Goal: Task Accomplishment & Management: Manage account settings

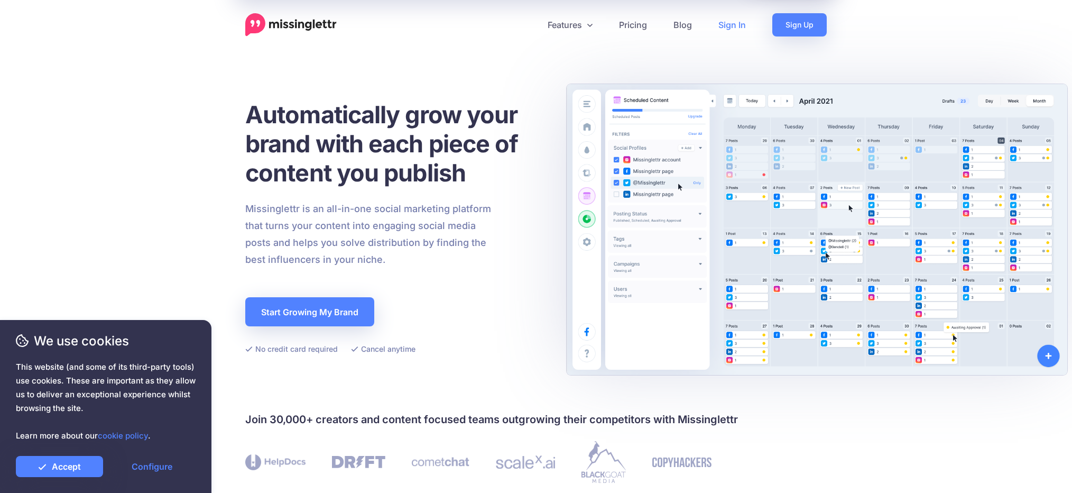
click at [735, 26] on link "Sign In" at bounding box center [732, 24] width 54 height 23
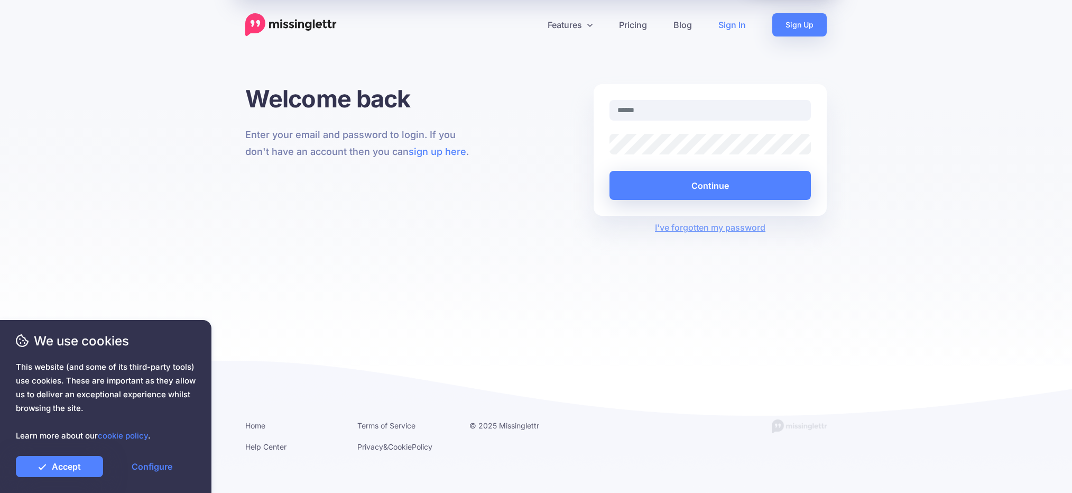
click at [648, 108] on input "text" at bounding box center [710, 110] width 201 height 21
type input "**********"
drag, startPoint x: 240, startPoint y: 211, endPoint x: 241, endPoint y: 217, distance: 5.9
click at [240, 211] on div "Welcome back Enter your email and password to login. If you don't have an accou…" at bounding box center [361, 159] width 249 height 150
click at [604, 139] on div at bounding box center [710, 144] width 217 height 21
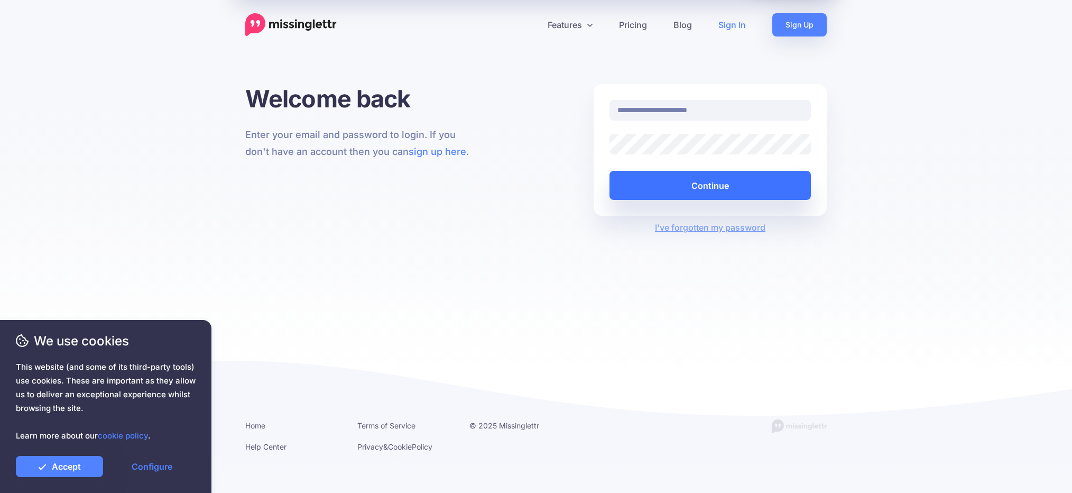
click at [670, 188] on button "Continue" at bounding box center [710, 185] width 201 height 29
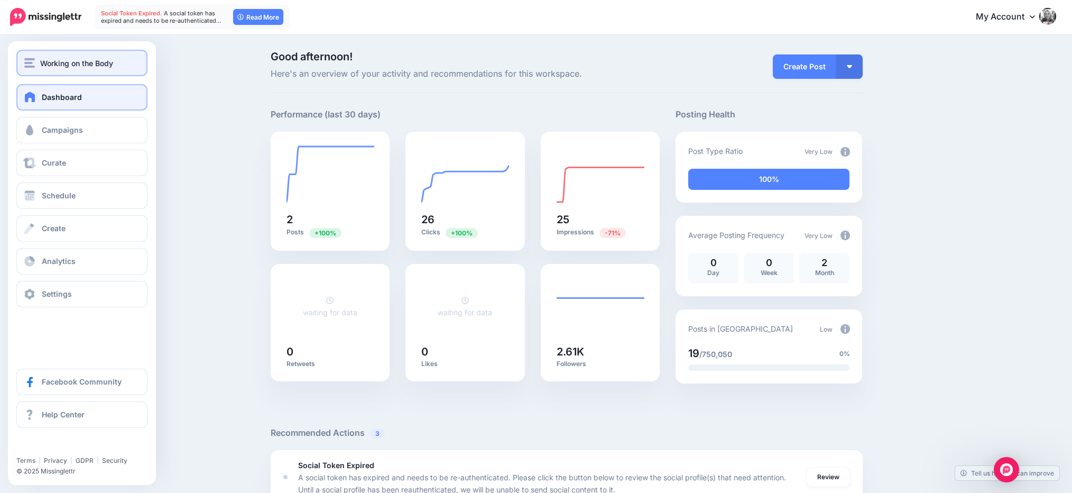
click at [57, 64] on span "Working on the Body" at bounding box center [76, 63] width 73 height 12
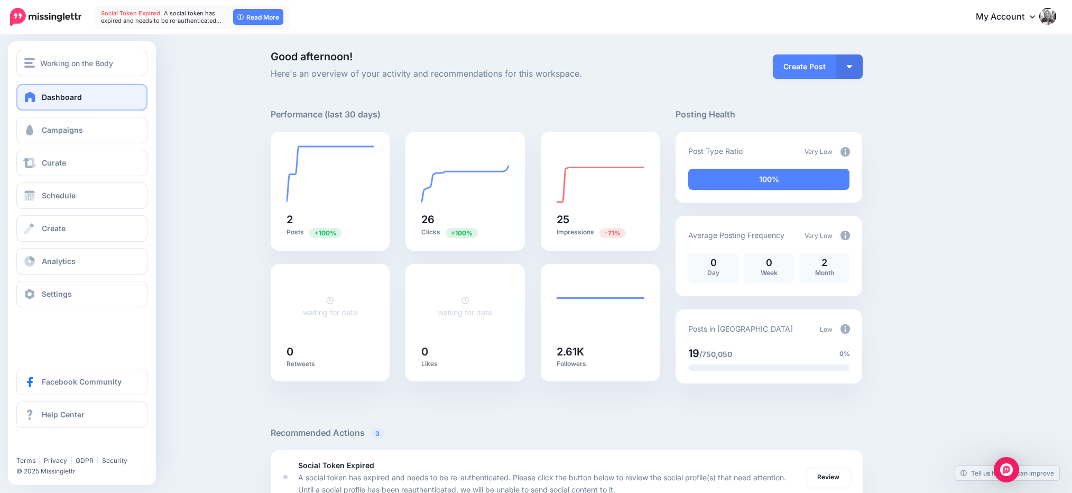
click at [48, 95] on span "Dashboard" at bounding box center [62, 97] width 40 height 9
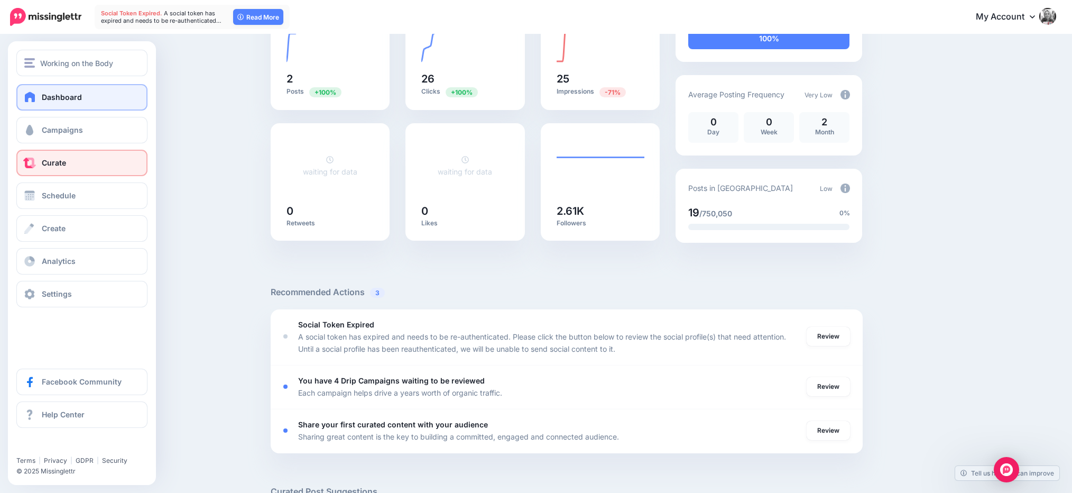
scroll to position [140, 0]
click at [56, 97] on span "Dashboard" at bounding box center [62, 97] width 40 height 9
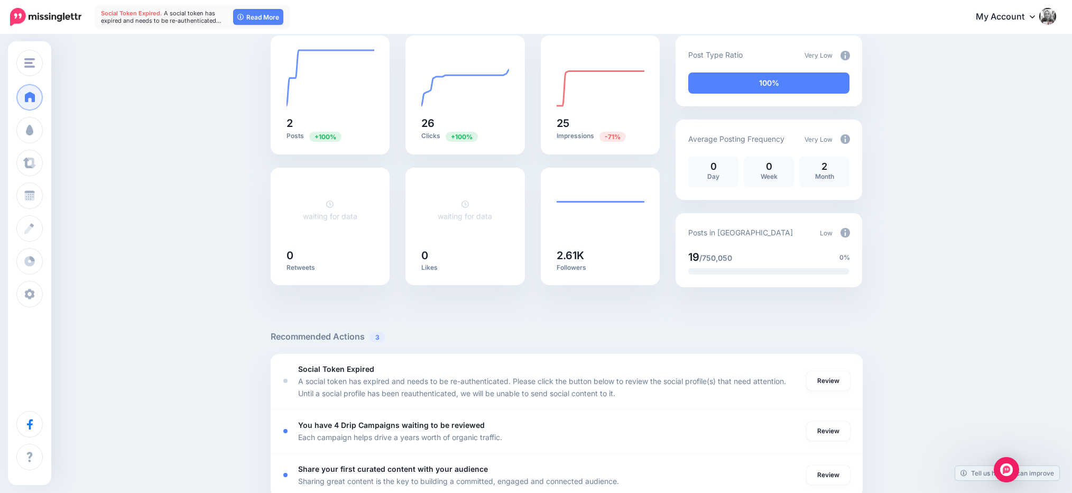
scroll to position [97, 0]
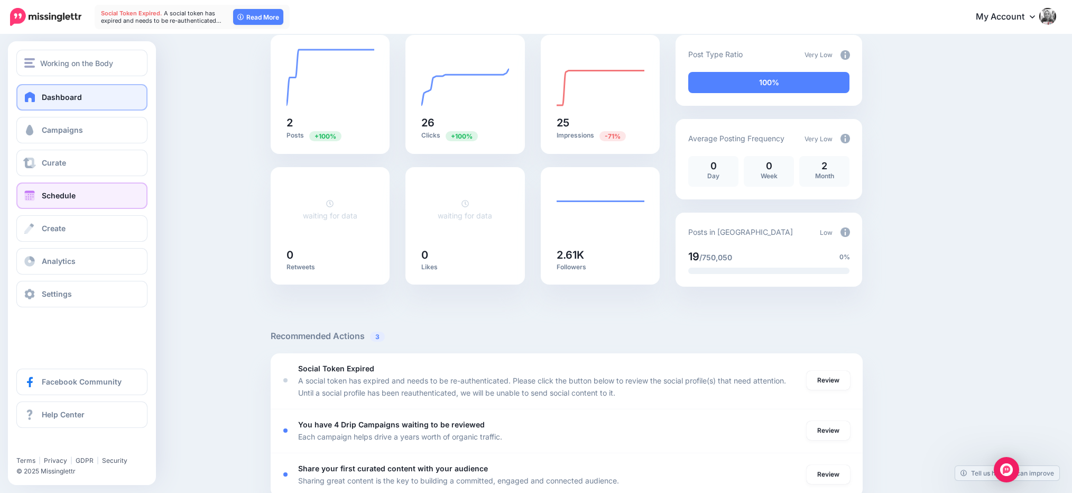
click at [59, 195] on span "Schedule" at bounding box center [59, 195] width 34 height 9
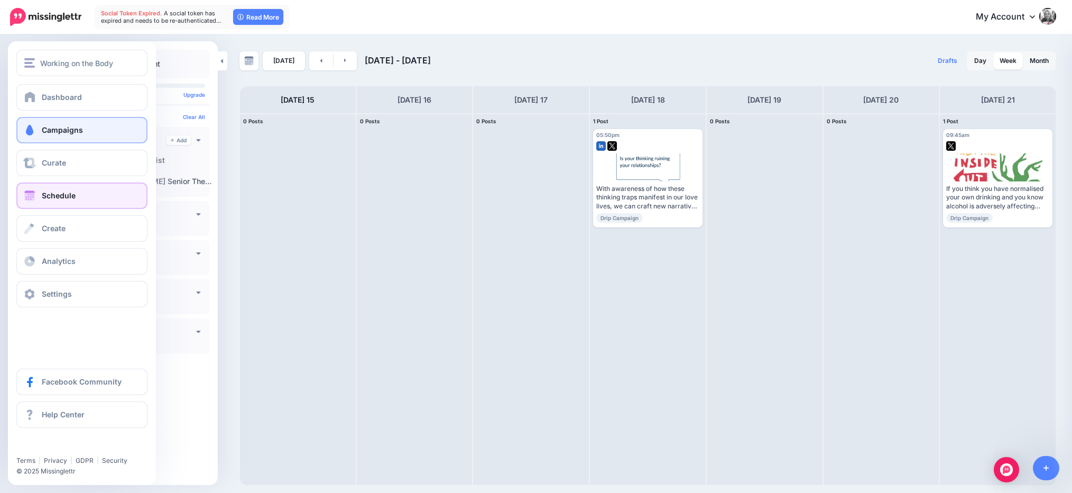
click at [56, 129] on span "Campaigns" at bounding box center [62, 129] width 41 height 9
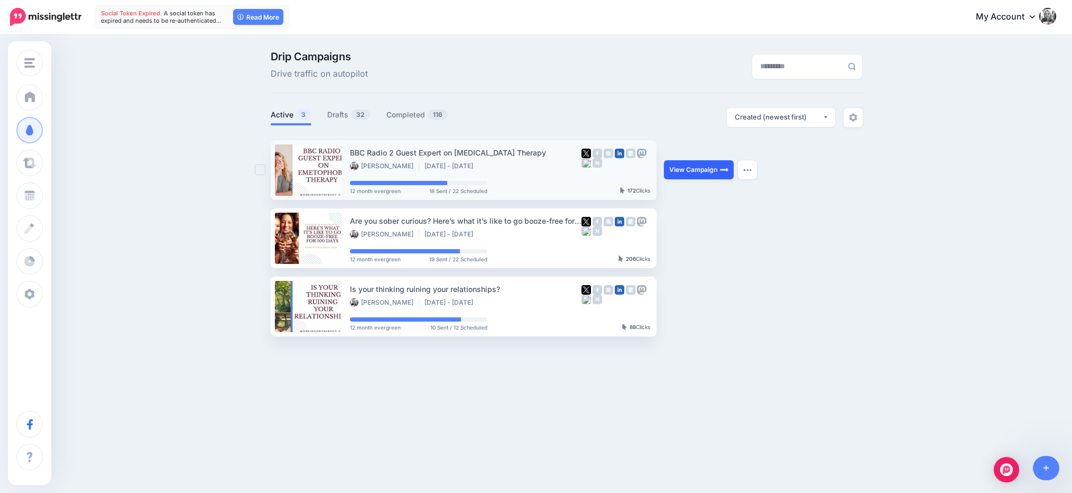
click at [690, 168] on link "View Campaign" at bounding box center [699, 169] width 70 height 19
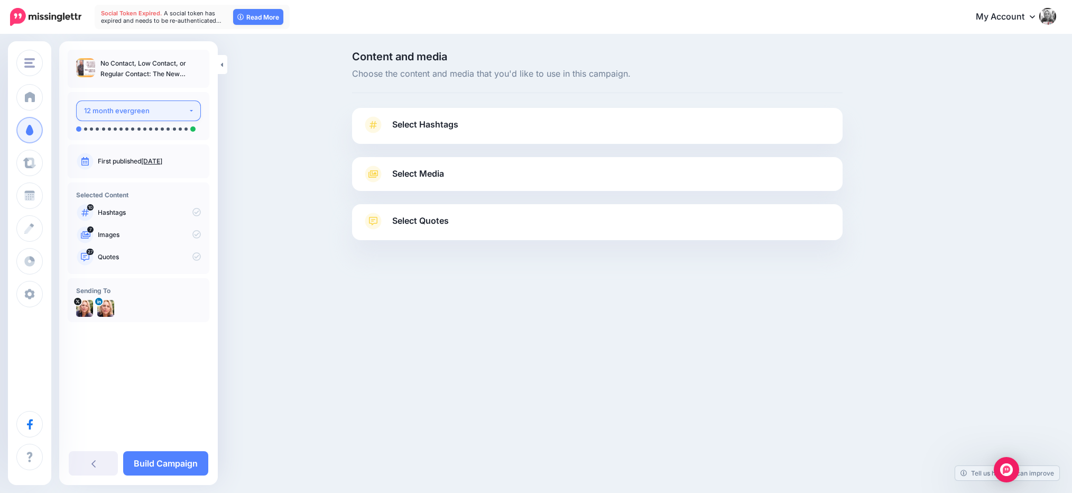
click at [191, 110] on button "12 month evergreen" at bounding box center [138, 110] width 125 height 21
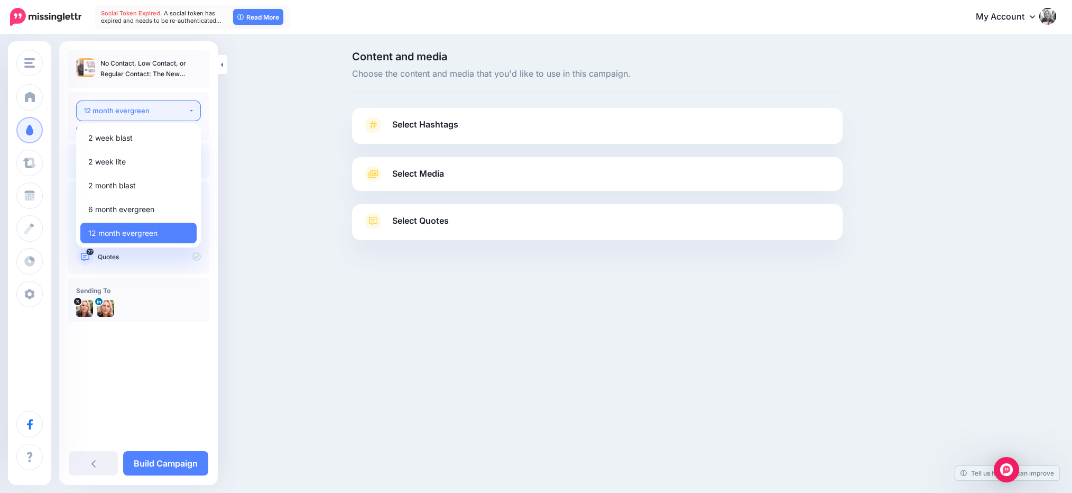
click at [178, 108] on div "12 month evergreen" at bounding box center [136, 111] width 104 height 12
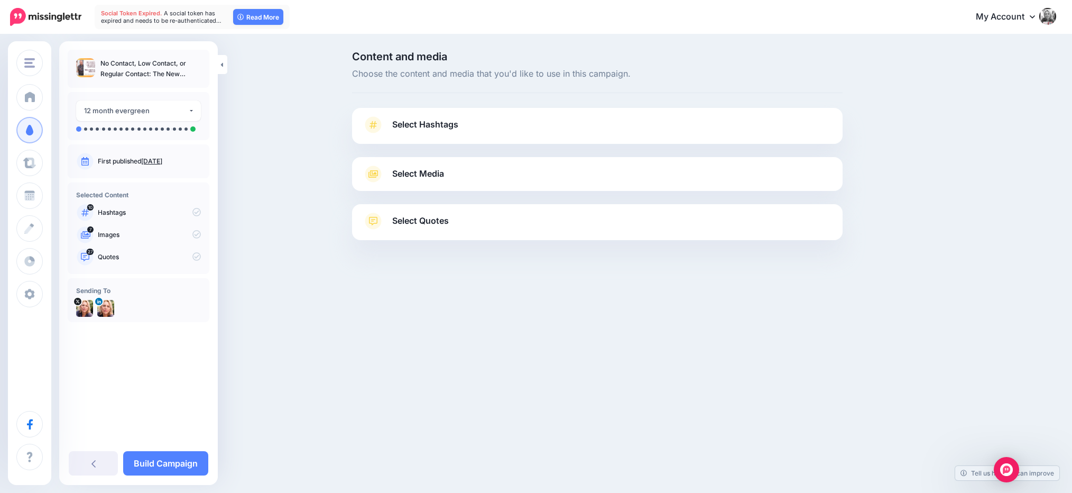
click at [407, 124] on span "Select Hashtags" at bounding box center [425, 124] width 66 height 14
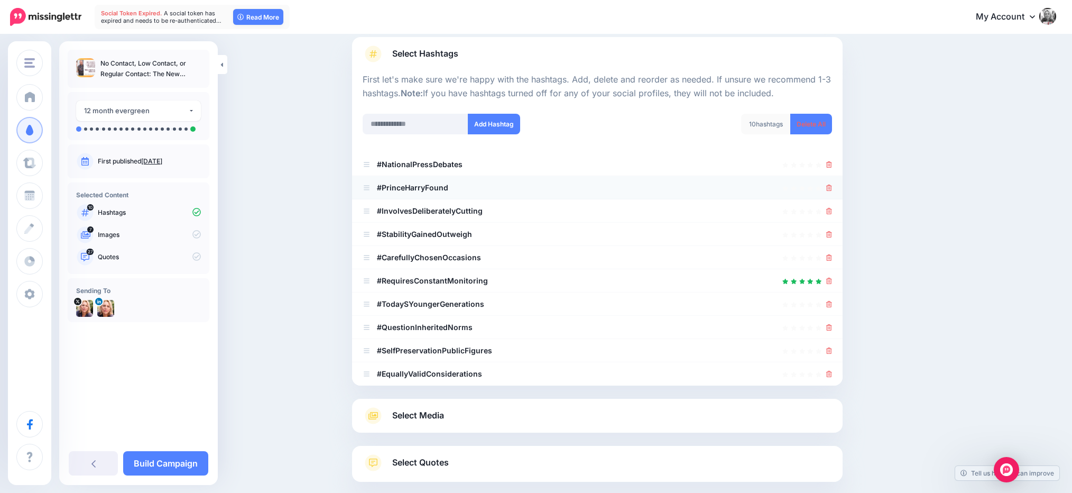
scroll to position [69, 0]
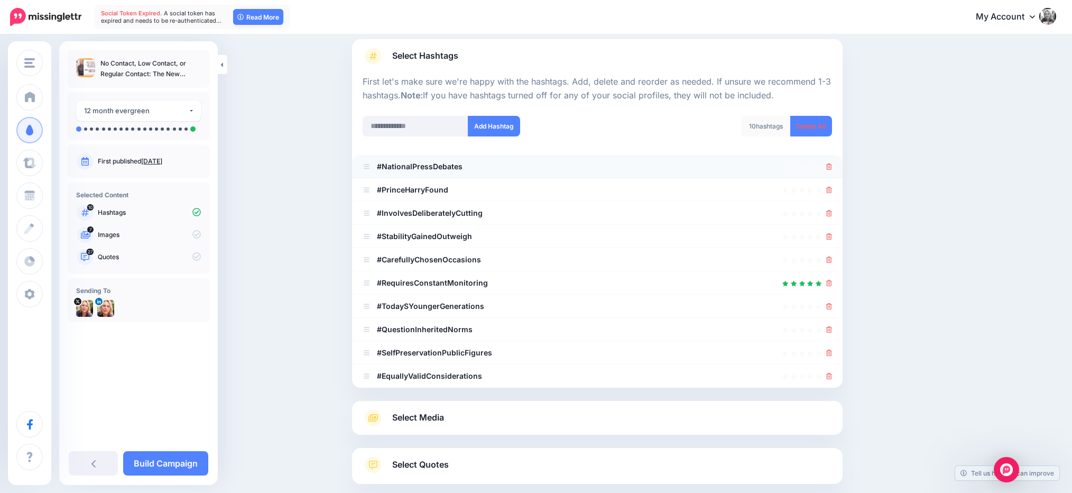
click at [630, 185] on div at bounding box center [598, 190] width 470 height 13
click at [829, 165] on icon at bounding box center [830, 165] width 6 height 6
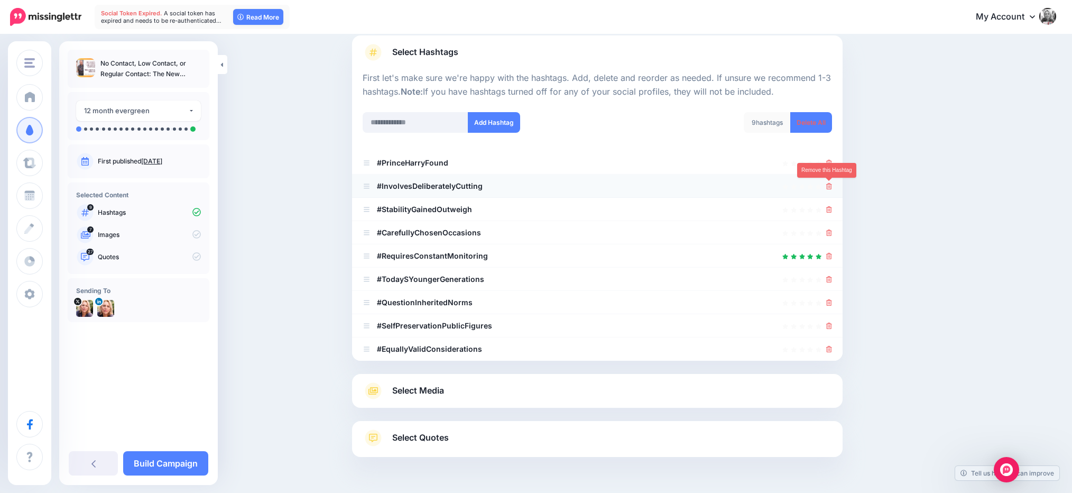
click at [829, 186] on icon at bounding box center [830, 186] width 6 height 6
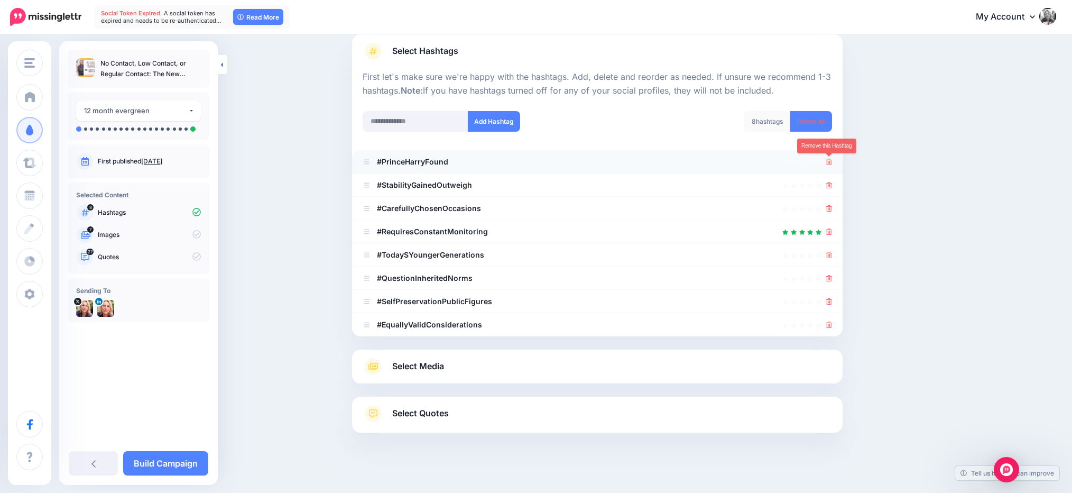
click at [828, 165] on link at bounding box center [830, 161] width 6 height 9
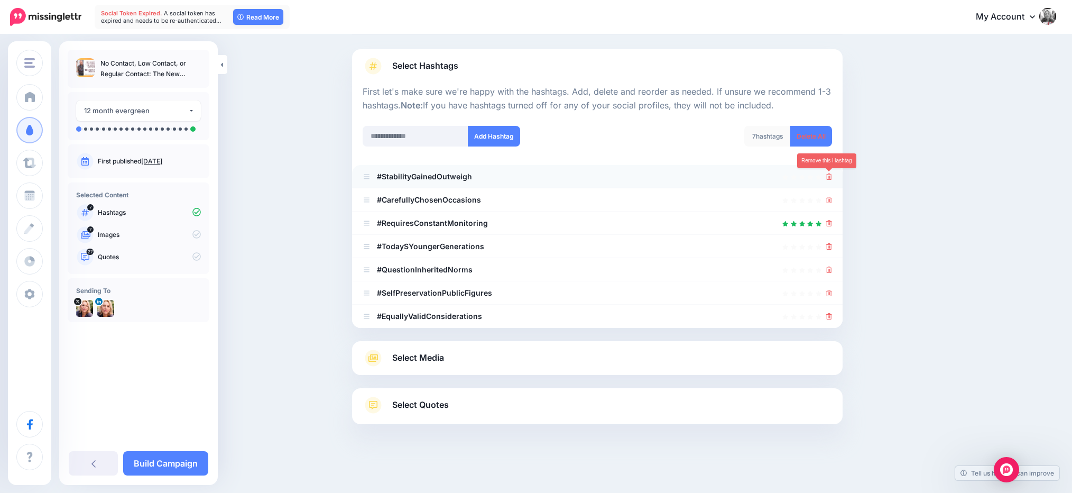
click at [829, 173] on icon at bounding box center [830, 176] width 6 height 6
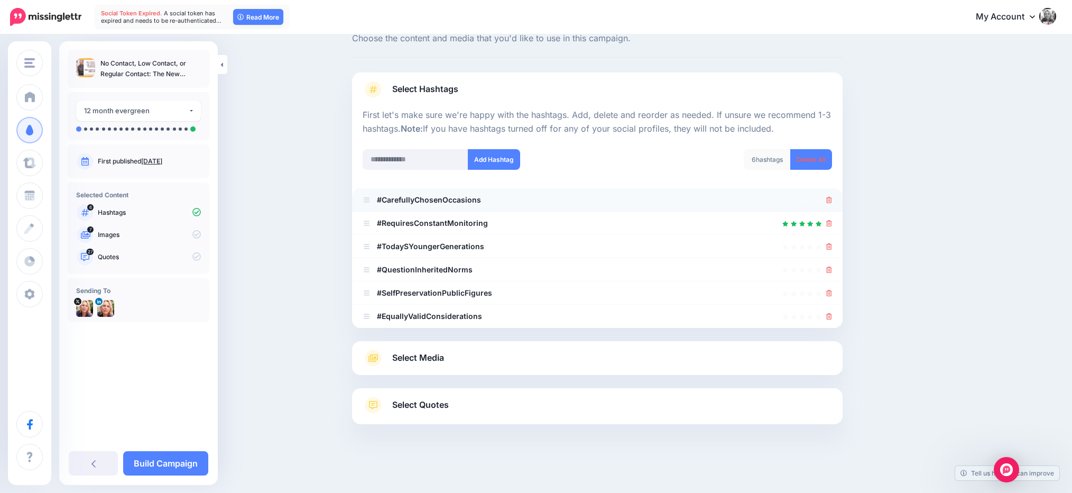
scroll to position [35, 0]
click at [829, 200] on icon at bounding box center [830, 200] width 6 height 6
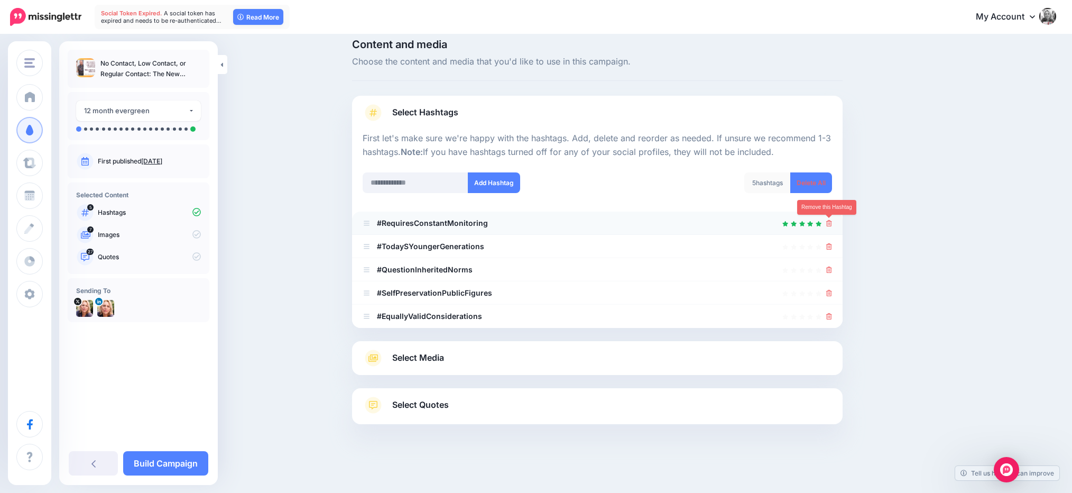
click at [829, 222] on icon at bounding box center [830, 223] width 6 height 6
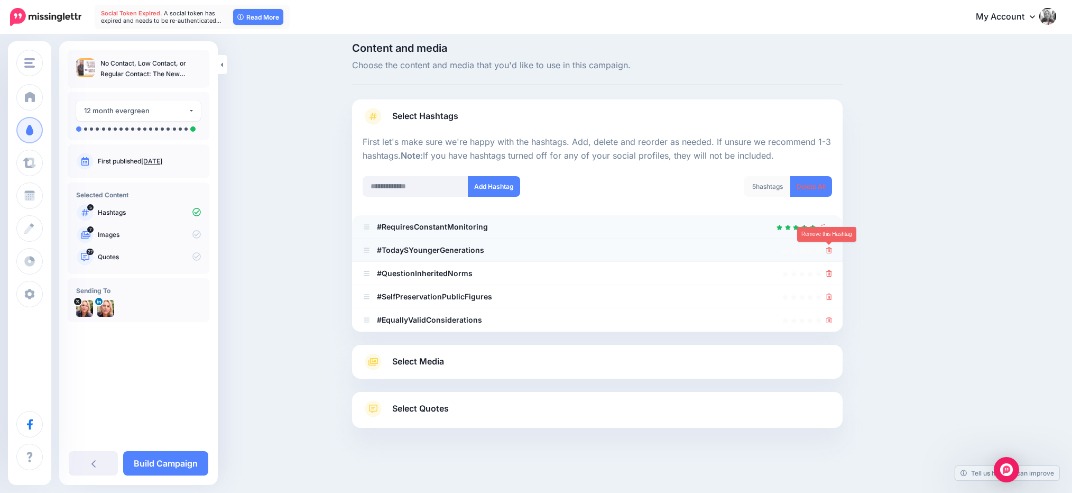
scroll to position [0, 0]
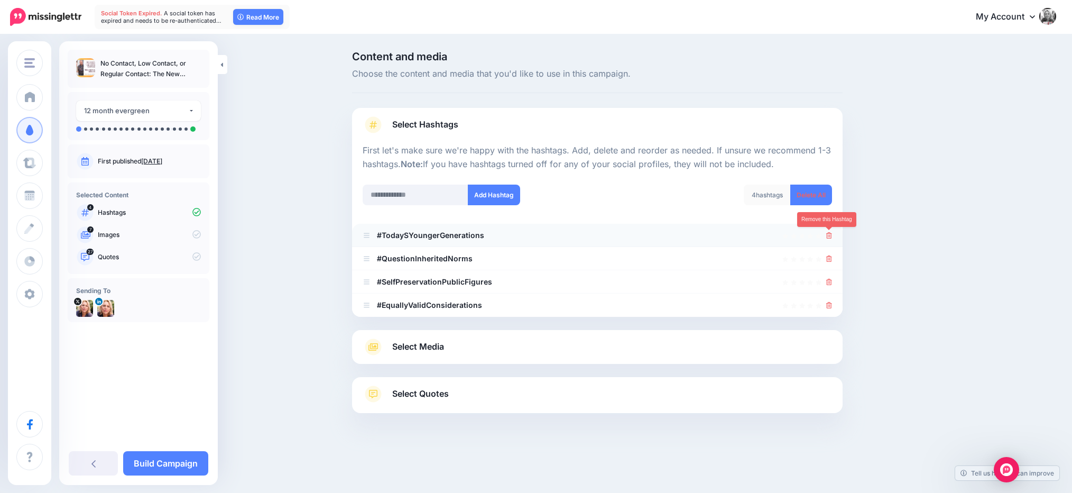
click at [829, 235] on icon at bounding box center [830, 235] width 6 height 6
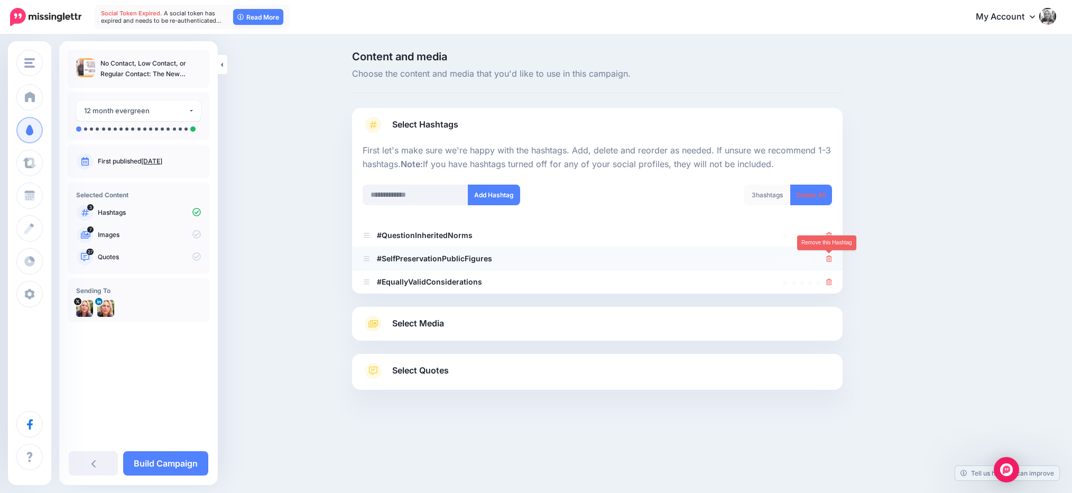
click at [830, 255] on icon at bounding box center [830, 258] width 6 height 6
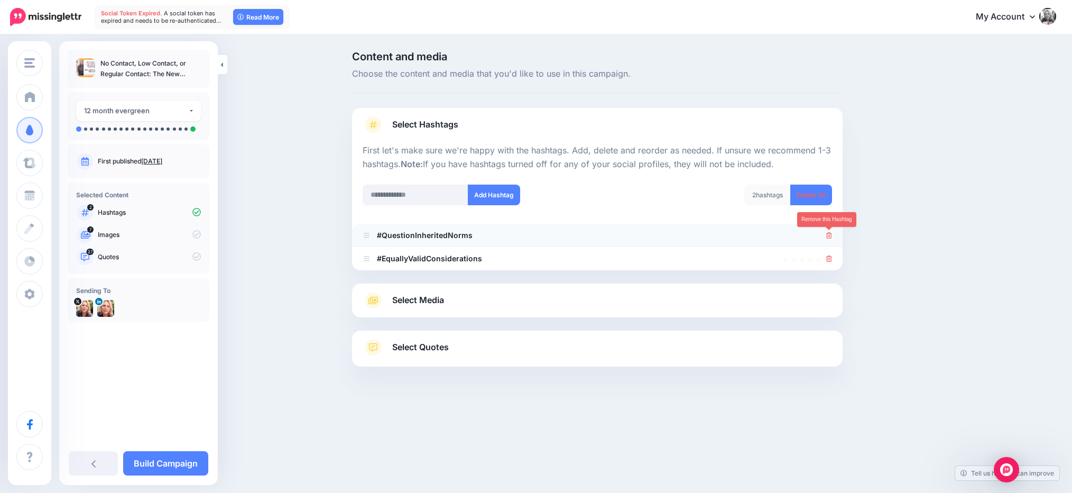
click at [829, 234] on icon at bounding box center [830, 235] width 6 height 6
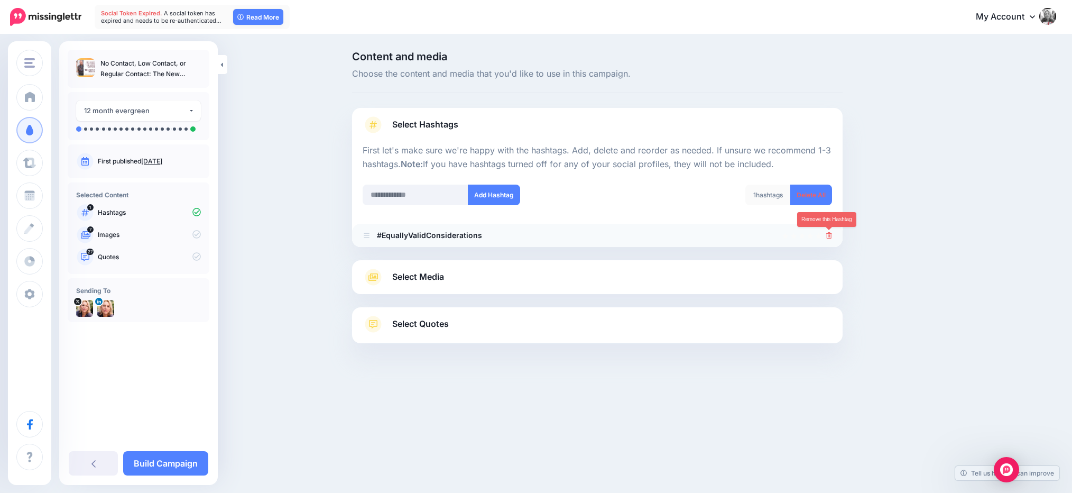
click at [829, 234] on icon at bounding box center [830, 235] width 6 height 6
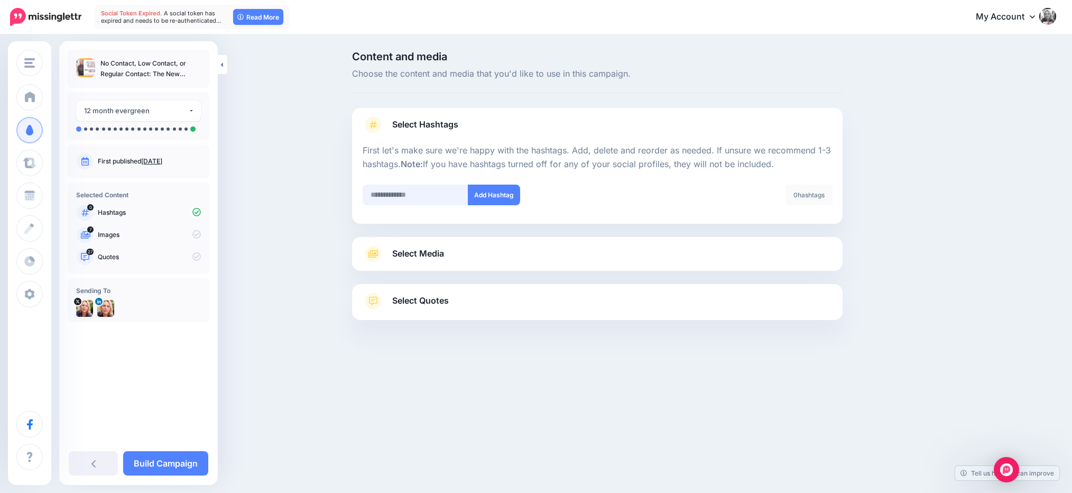
click at [377, 195] on input "text" at bounding box center [416, 195] width 106 height 21
type input "**********"
click at [499, 197] on button "Add Hashtag" at bounding box center [494, 195] width 52 height 21
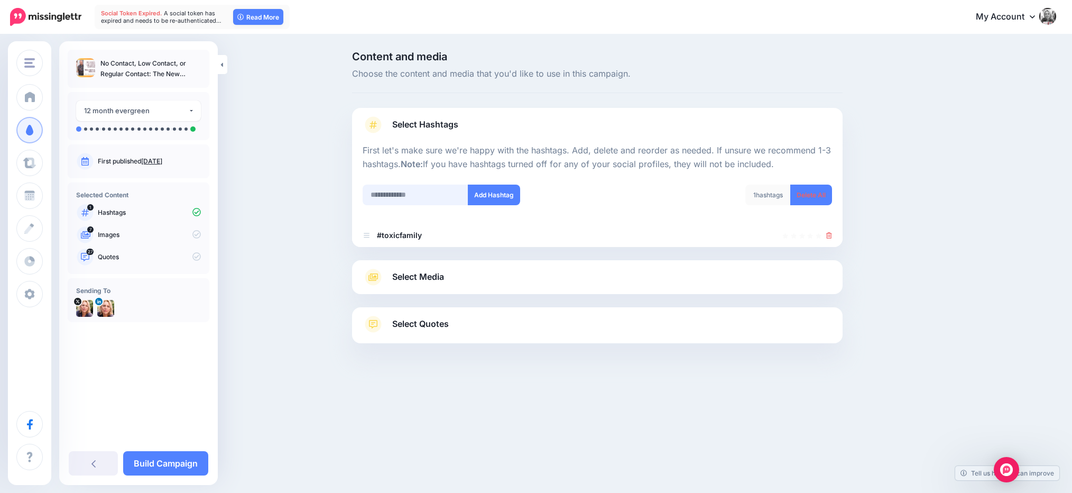
click at [372, 195] on input "text" at bounding box center [416, 195] width 106 height 21
type input "**********"
click at [479, 198] on button "Add Hashtag" at bounding box center [494, 195] width 52 height 21
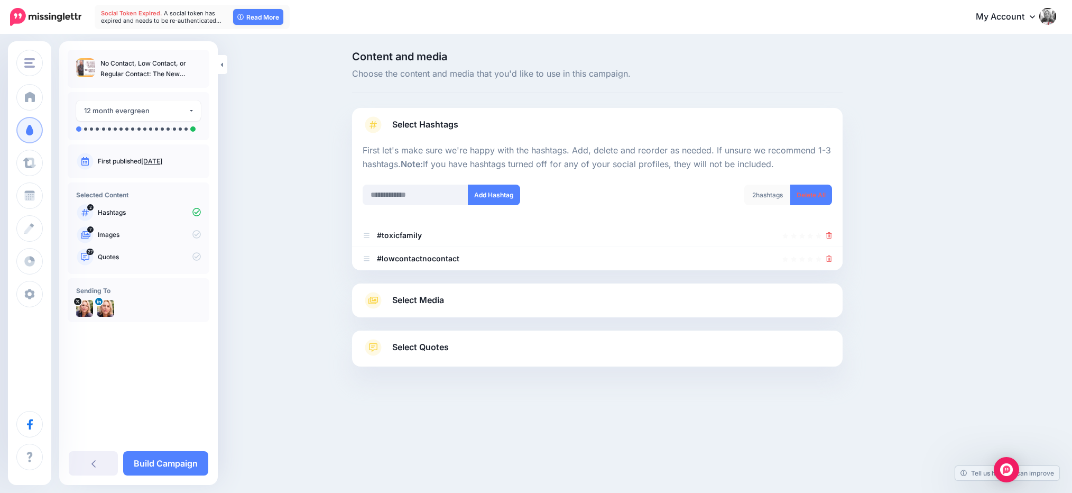
click at [401, 299] on span "Select Media" at bounding box center [418, 300] width 52 height 14
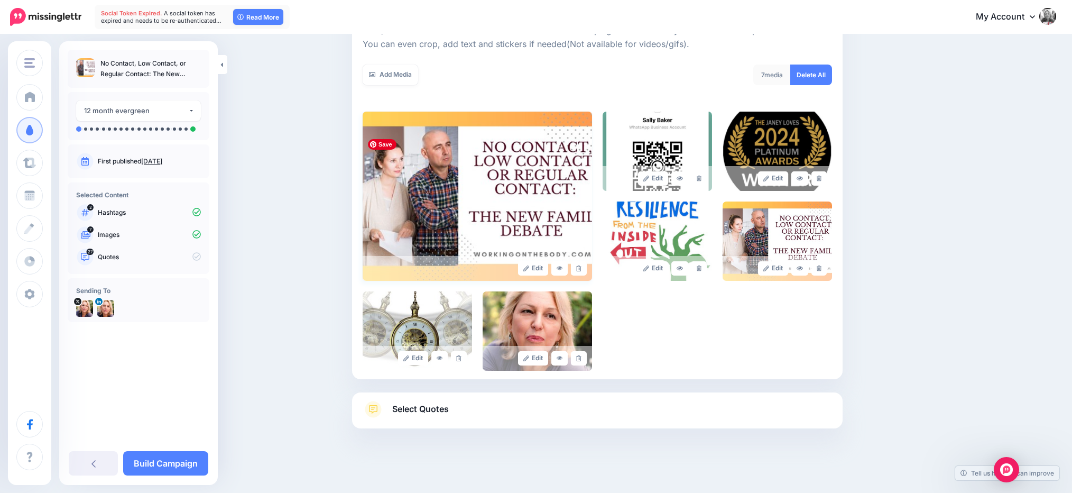
scroll to position [168, 0]
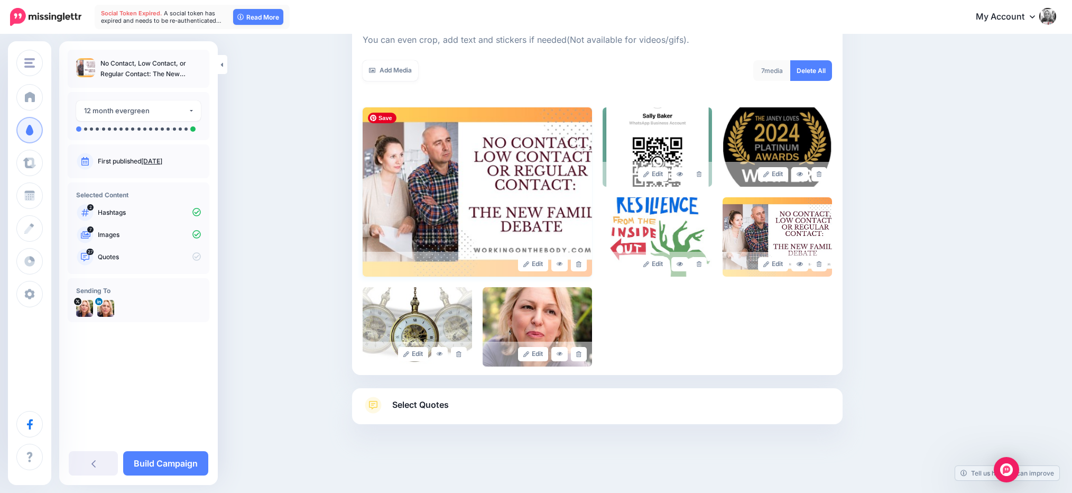
click at [442, 226] on img at bounding box center [478, 191] width 230 height 169
click at [489, 226] on img at bounding box center [478, 192] width 230 height 169
click at [488, 222] on img at bounding box center [478, 192] width 230 height 169
click at [536, 355] on link "Edit" at bounding box center [533, 354] width 30 height 14
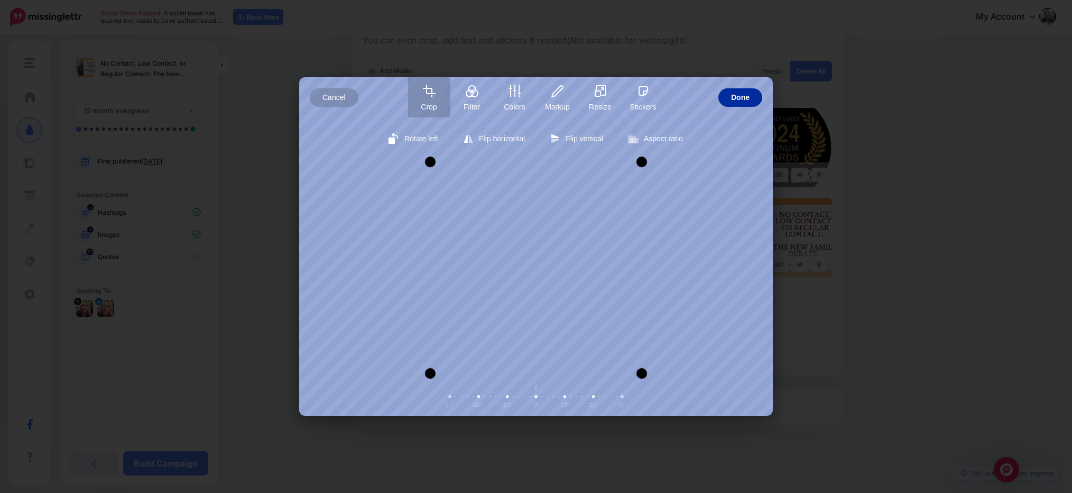
click at [737, 97] on span "Done" at bounding box center [740, 97] width 19 height 19
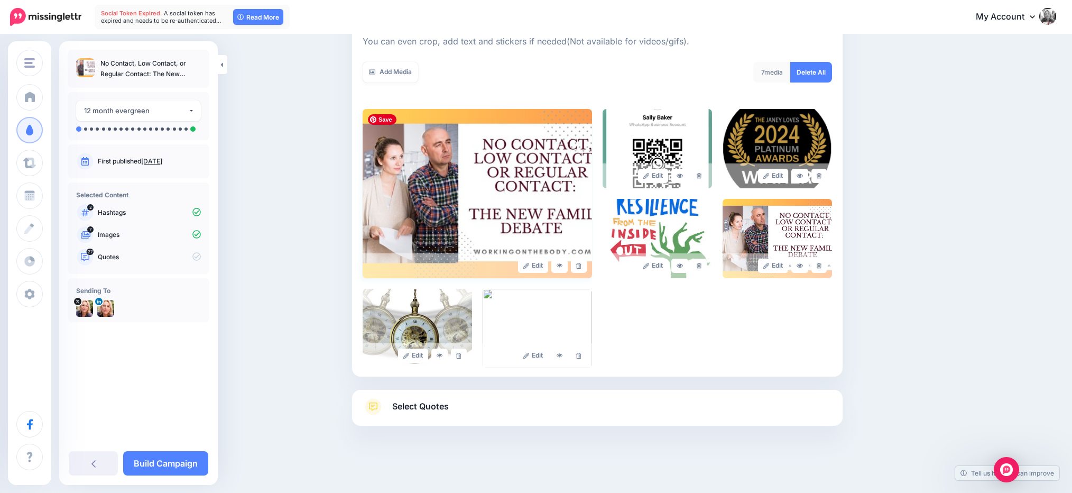
scroll to position [168, 0]
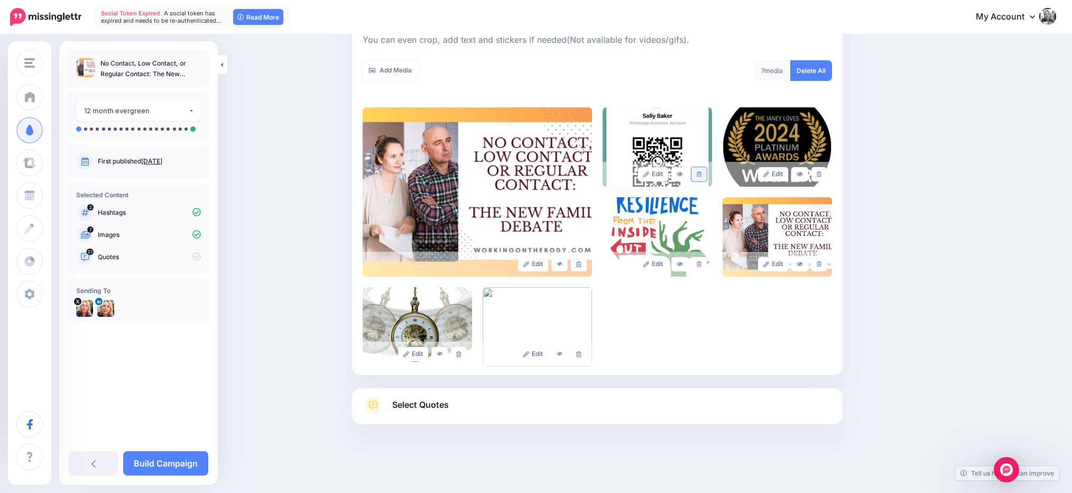
click at [701, 172] on icon at bounding box center [699, 174] width 5 height 6
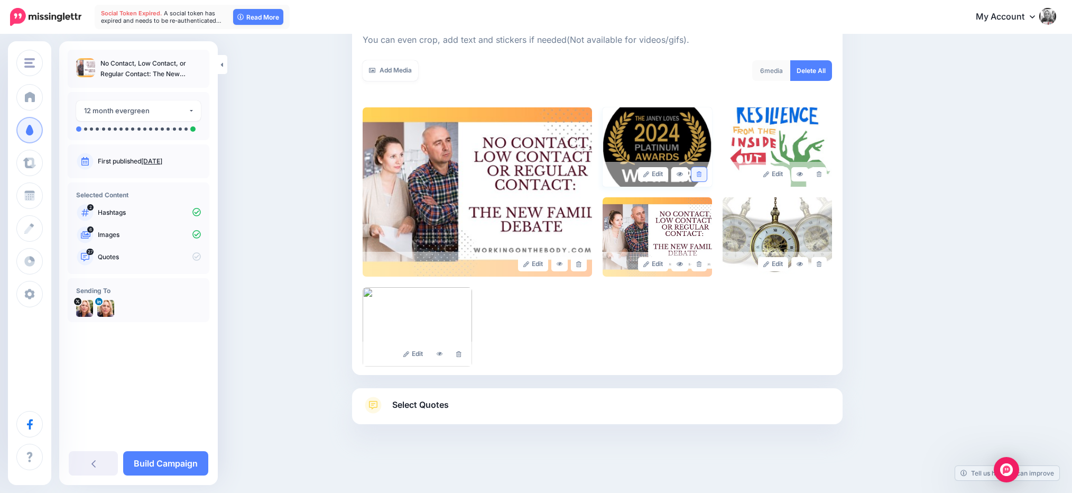
click at [700, 174] on icon at bounding box center [699, 174] width 5 height 6
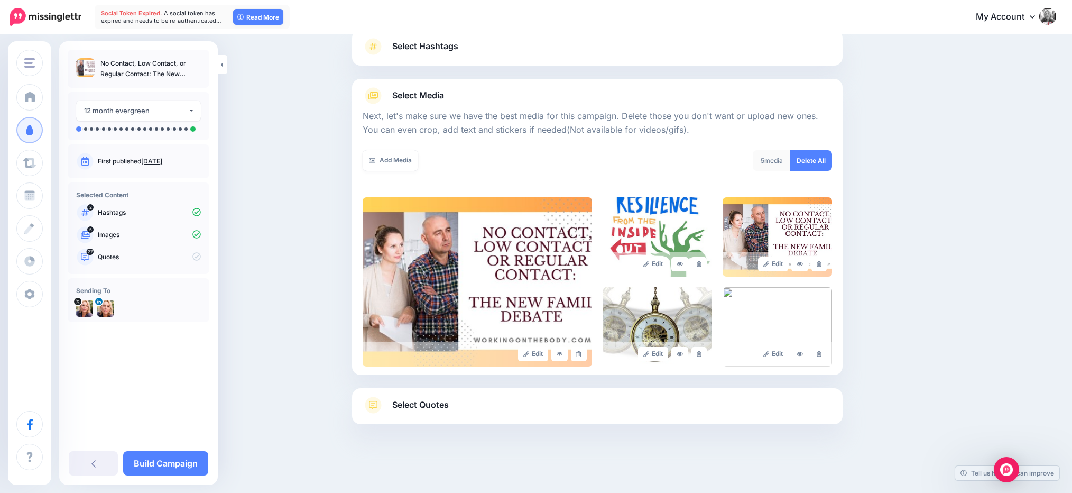
scroll to position [78, 0]
click at [820, 263] on icon at bounding box center [819, 264] width 5 height 6
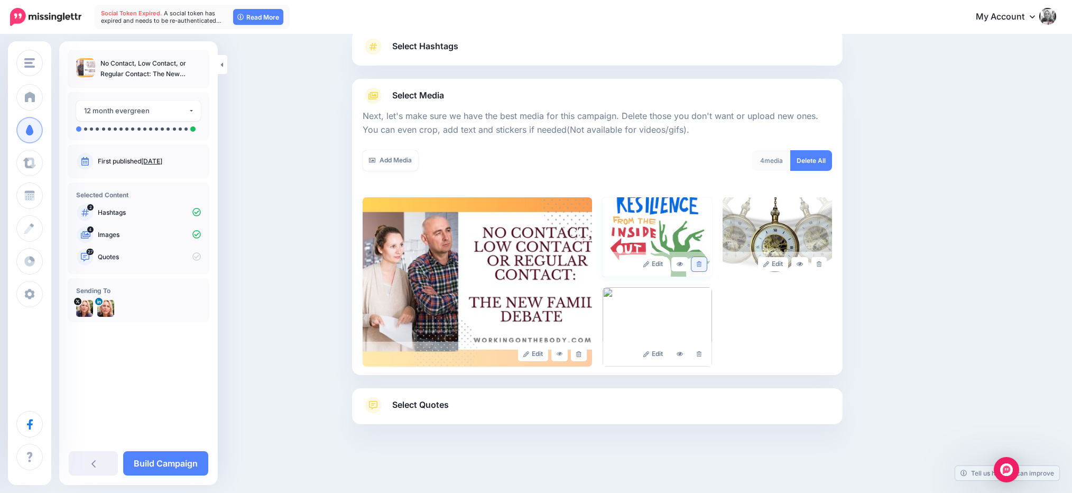
click at [699, 263] on icon at bounding box center [699, 264] width 5 height 6
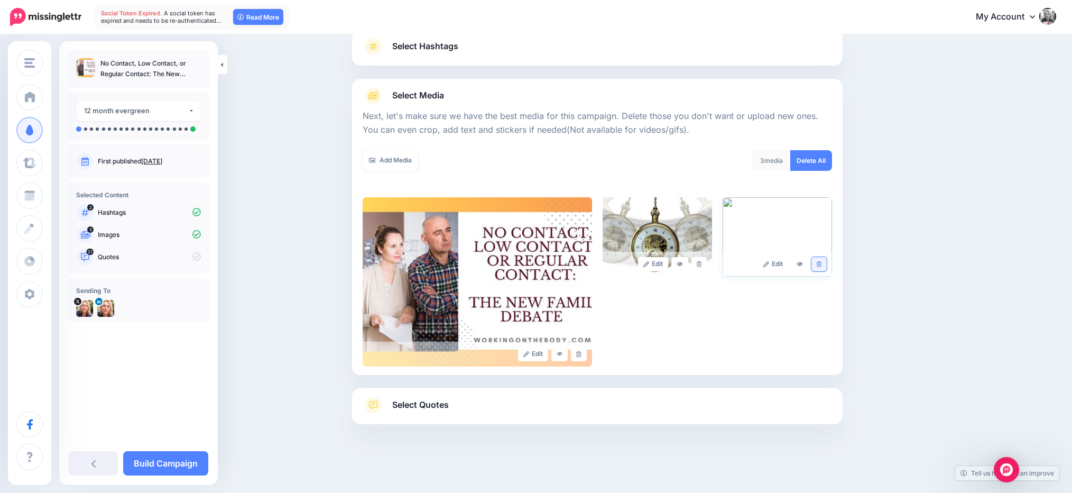
click at [818, 263] on icon at bounding box center [819, 264] width 5 height 6
click at [699, 265] on icon at bounding box center [699, 264] width 5 height 6
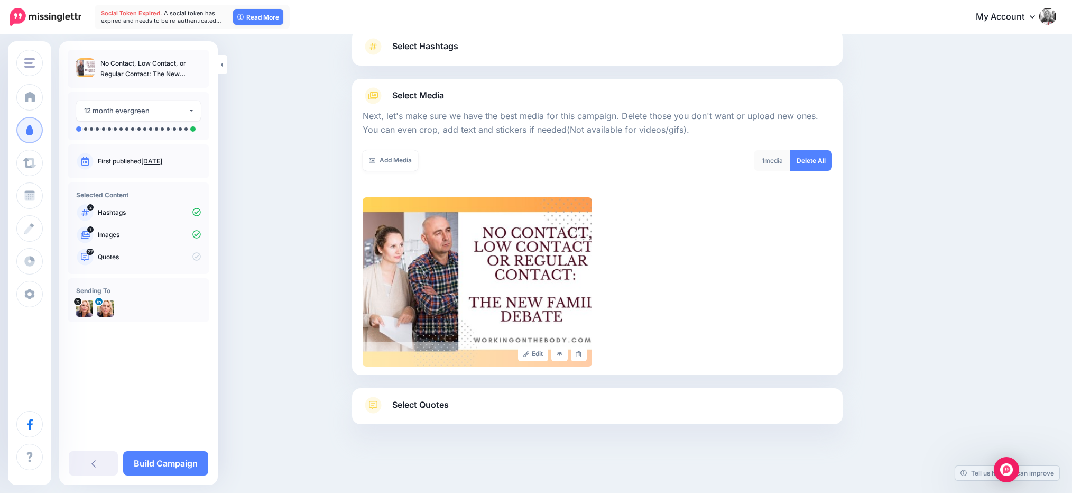
click at [414, 402] on span "Select Quotes" at bounding box center [420, 405] width 57 height 14
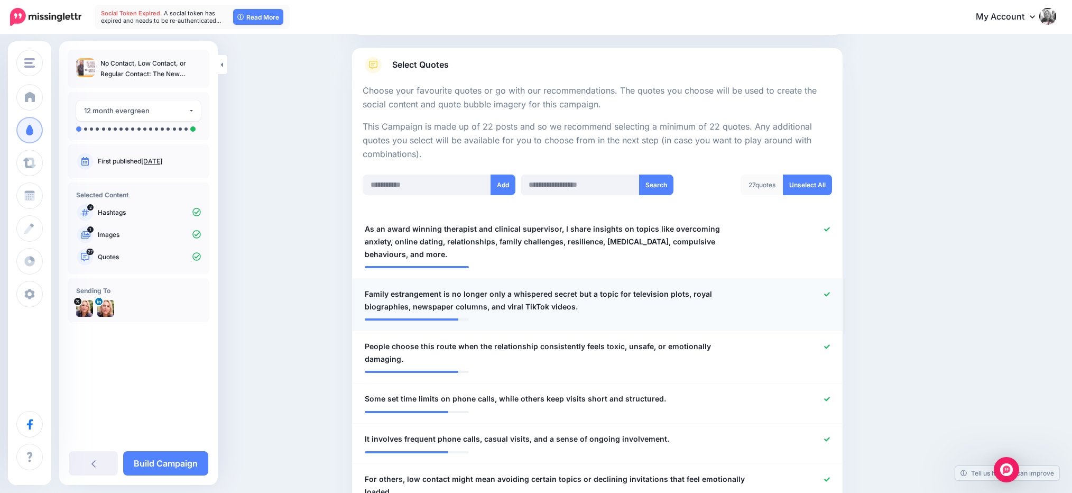
scroll to position [158, 0]
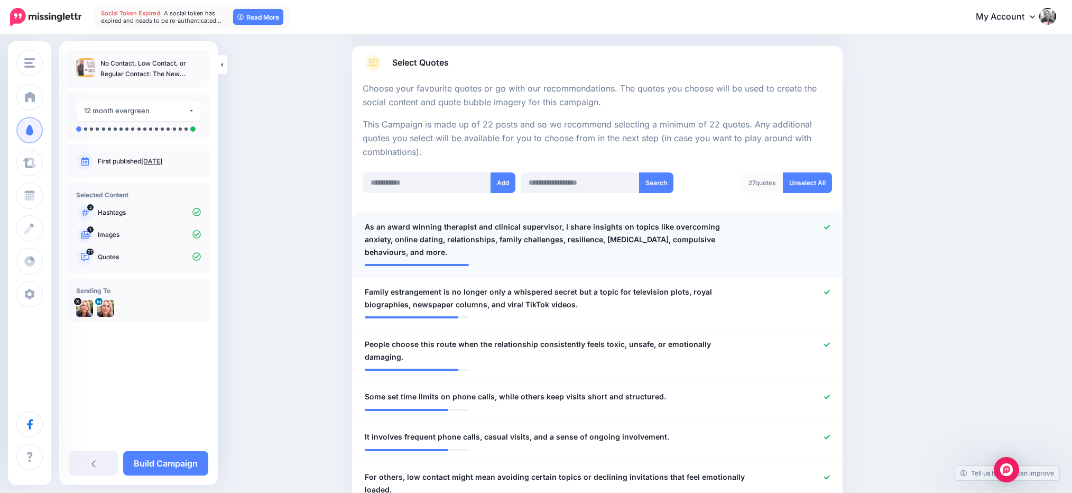
click at [826, 226] on icon at bounding box center [827, 227] width 6 height 6
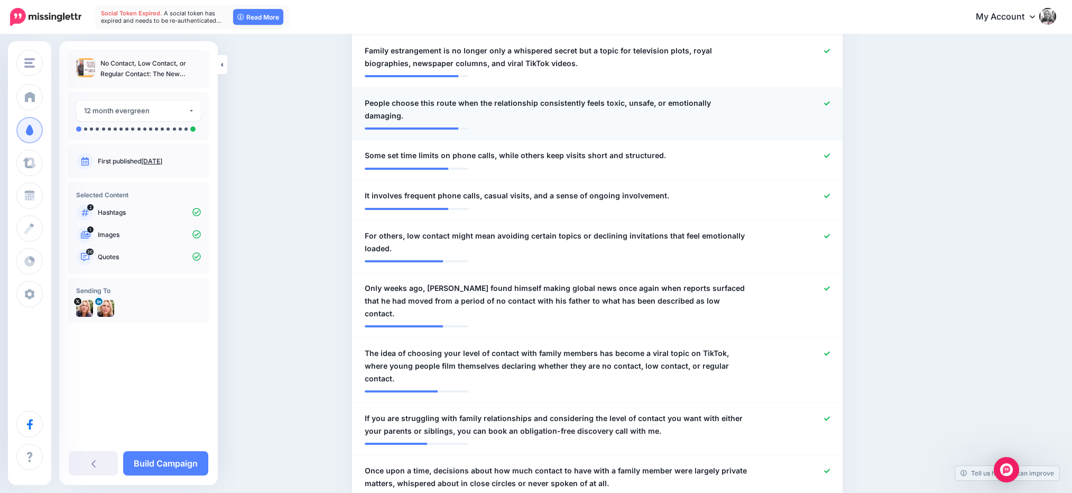
scroll to position [403, 0]
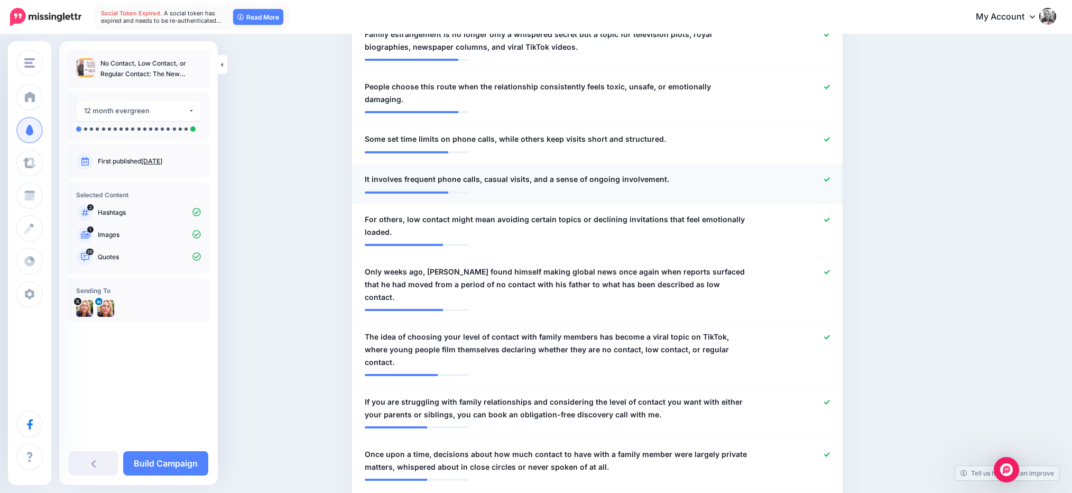
click at [826, 177] on icon at bounding box center [827, 180] width 6 height 6
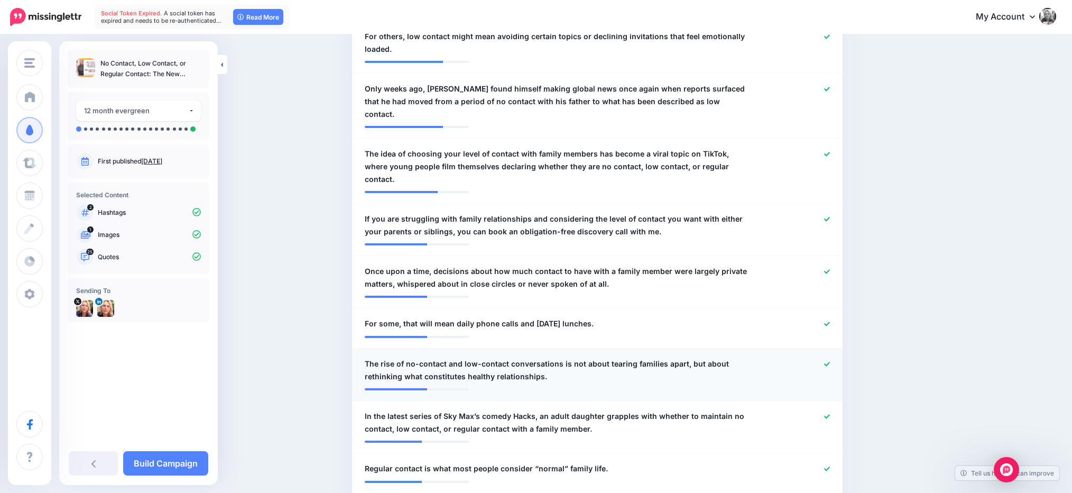
scroll to position [594, 0]
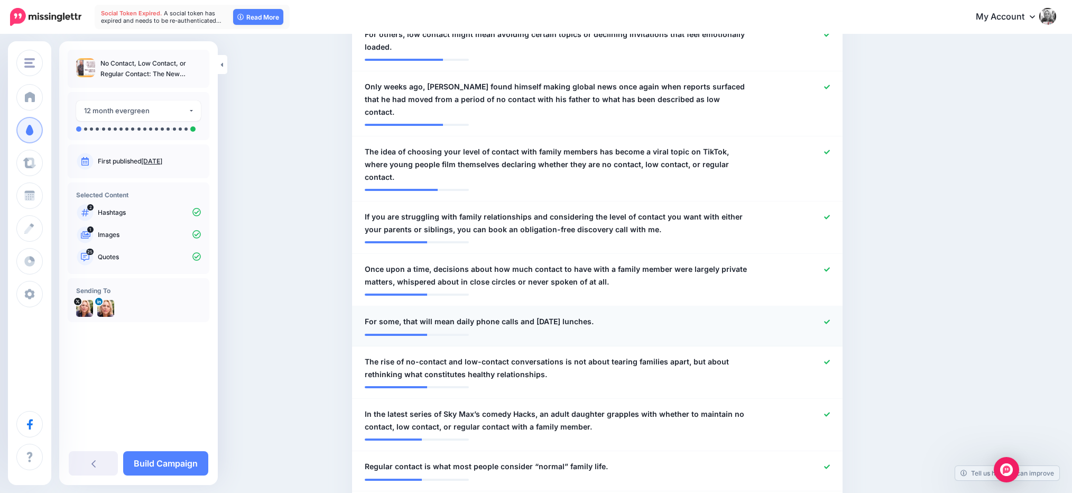
click at [826, 319] on icon at bounding box center [827, 322] width 6 height 6
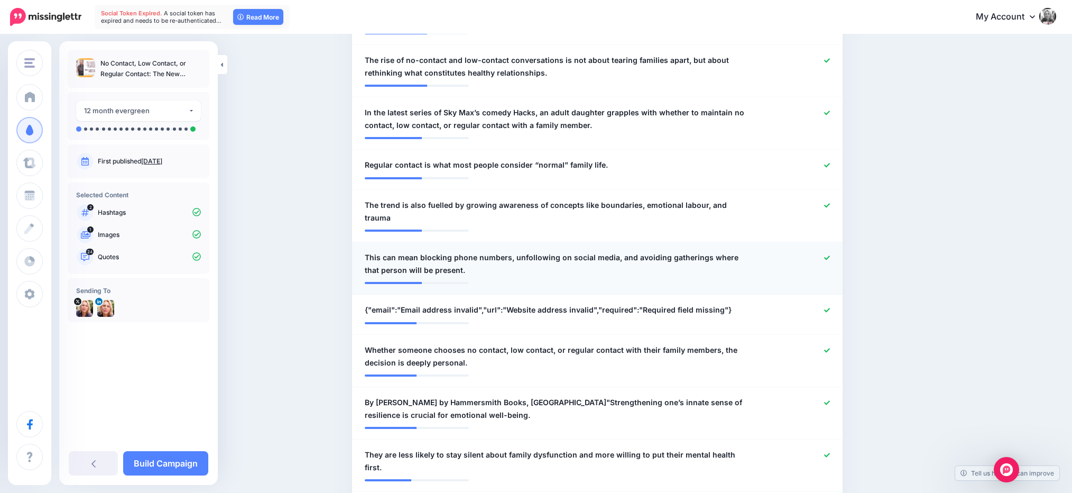
scroll to position [902, 0]
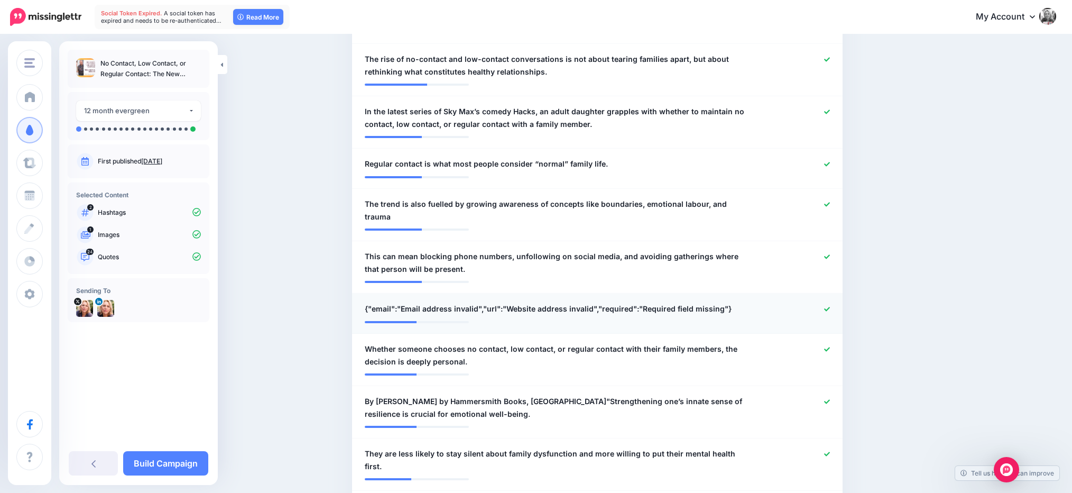
click at [826, 306] on icon at bounding box center [827, 309] width 6 height 6
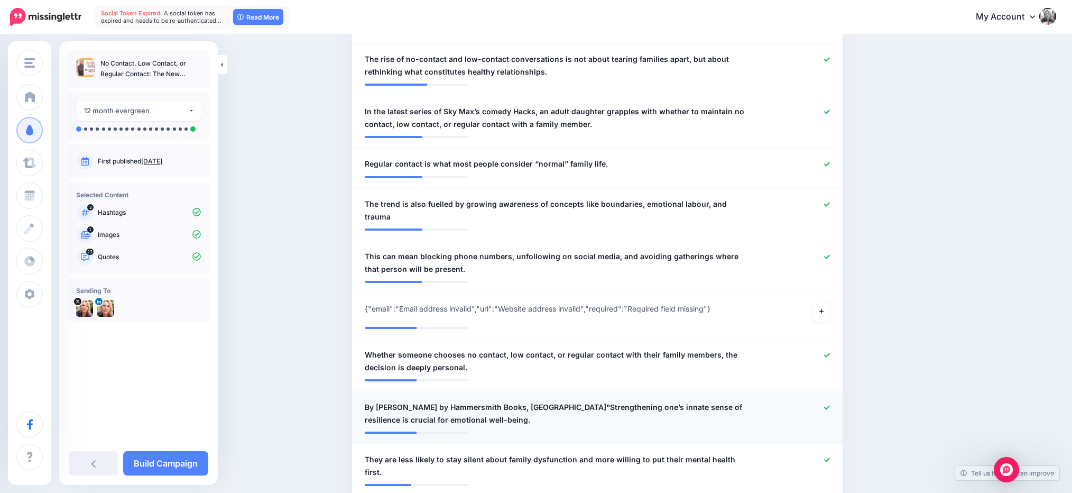
click at [826, 405] on icon at bounding box center [827, 408] width 6 height 6
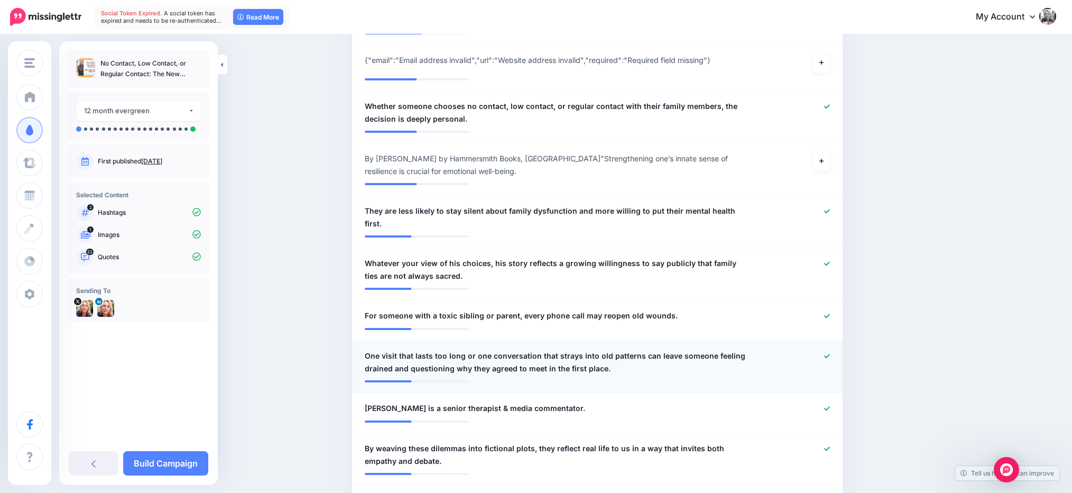
scroll to position [1169, 0]
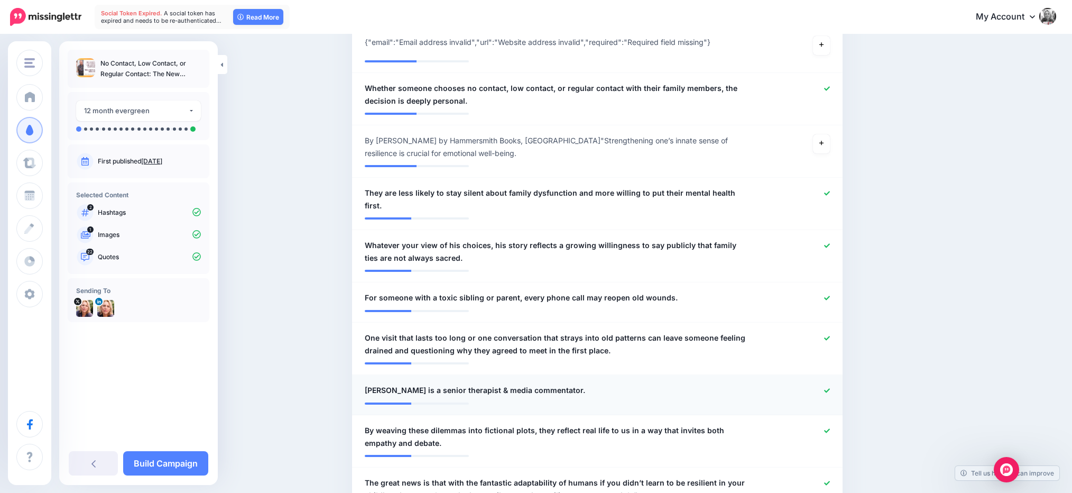
click at [827, 388] on icon at bounding box center [827, 391] width 6 height 6
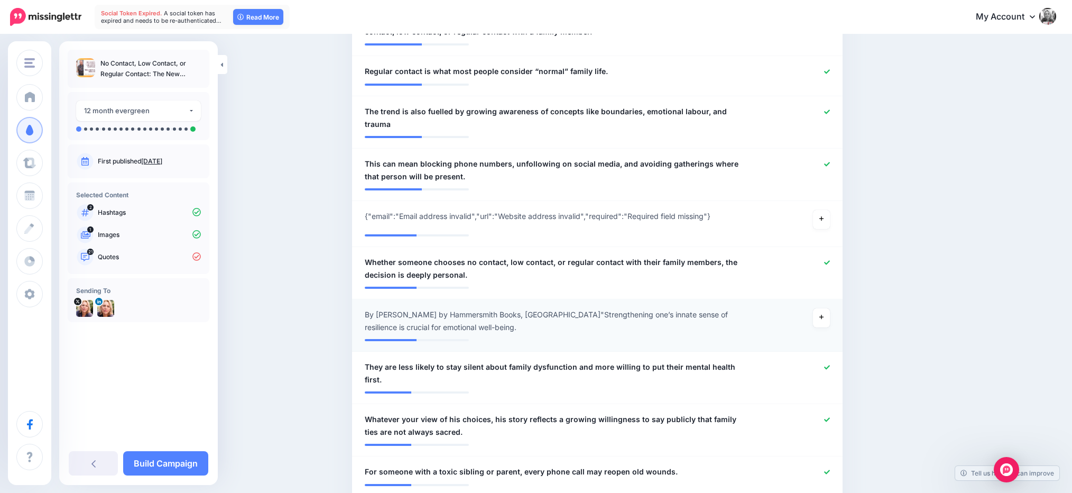
scroll to position [993, 0]
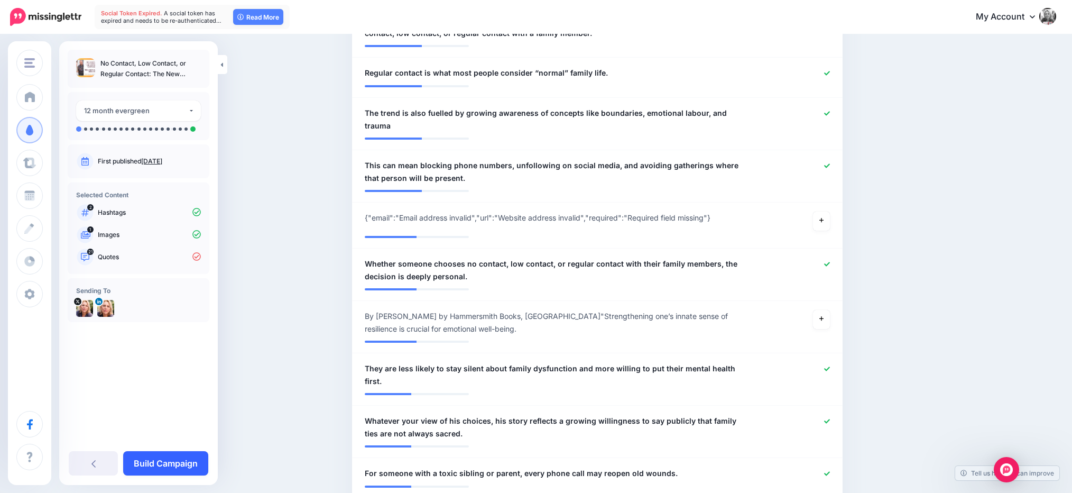
click at [180, 466] on link "Build Campaign" at bounding box center [165, 463] width 85 height 24
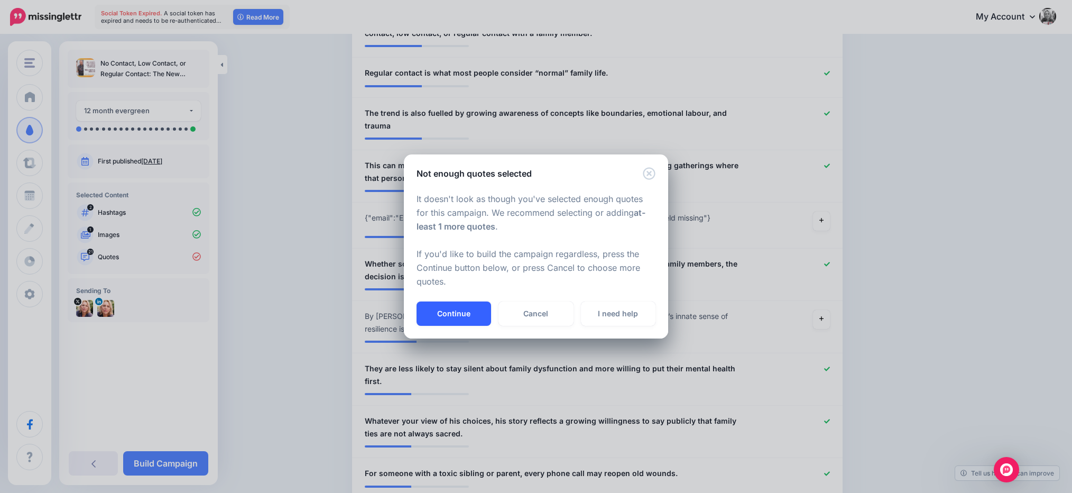
click at [451, 316] on button "Continue" at bounding box center [454, 313] width 75 height 24
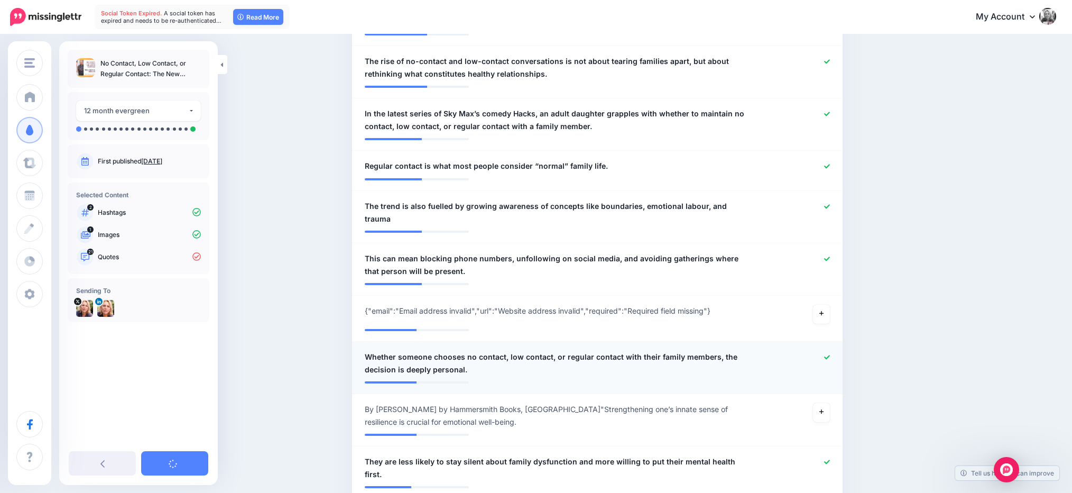
scroll to position [903, 0]
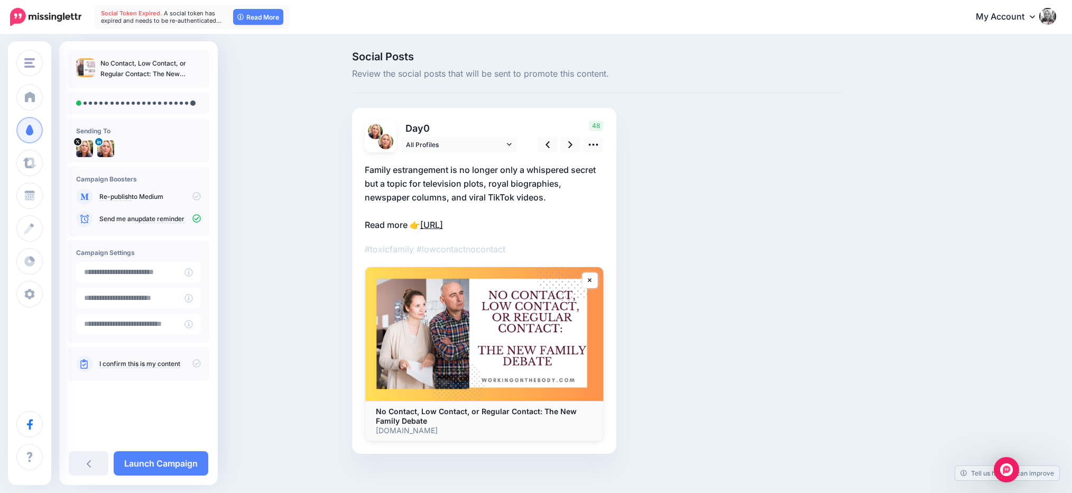
scroll to position [8, 0]
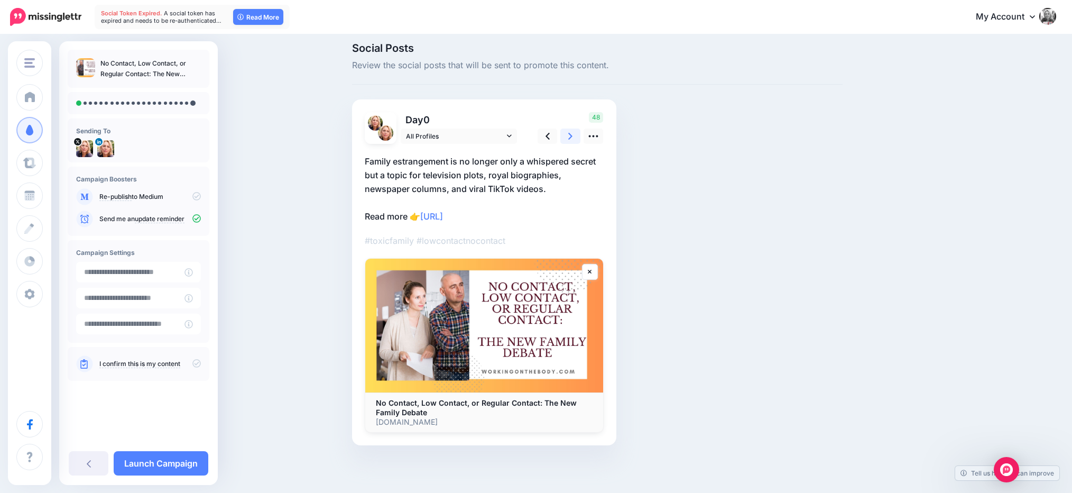
click at [572, 135] on icon at bounding box center [570, 136] width 4 height 11
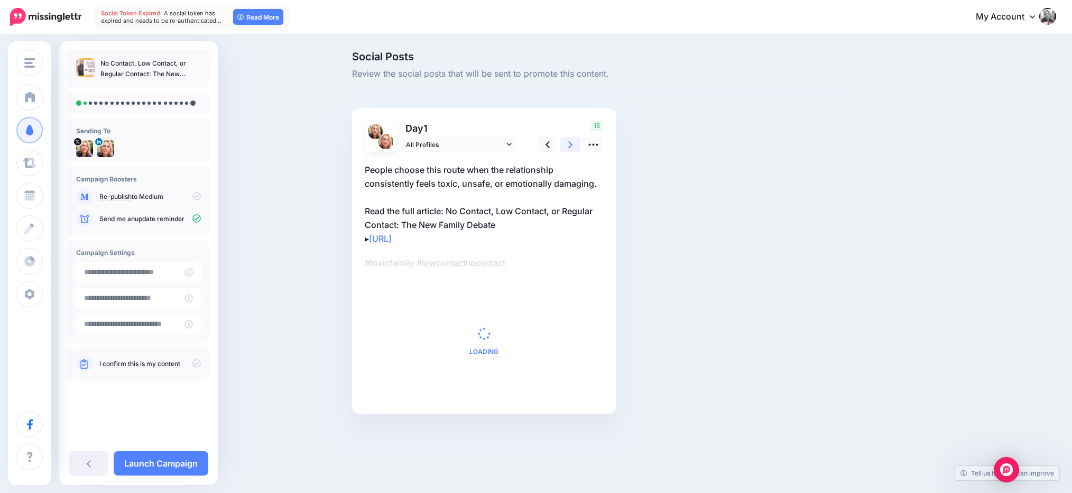
scroll to position [0, 0]
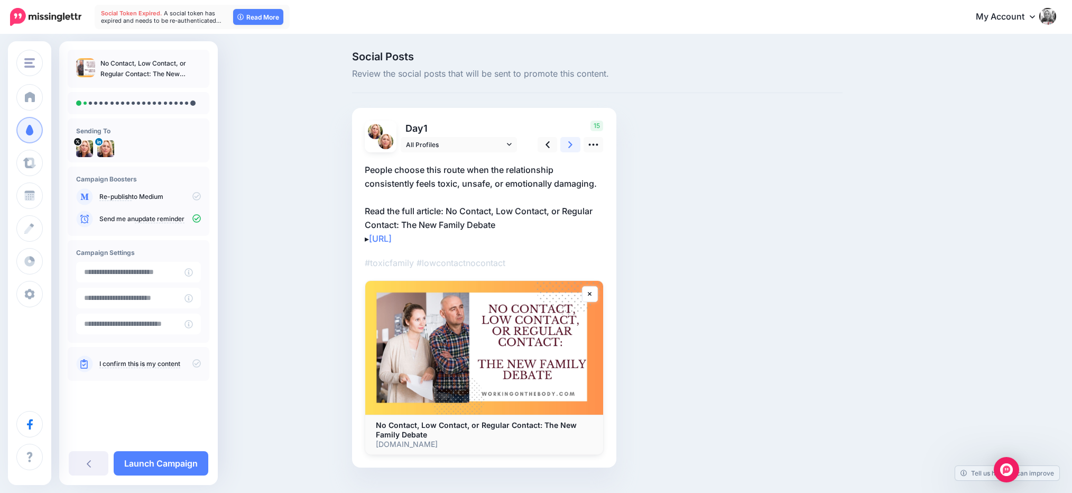
click at [570, 144] on icon at bounding box center [570, 144] width 4 height 11
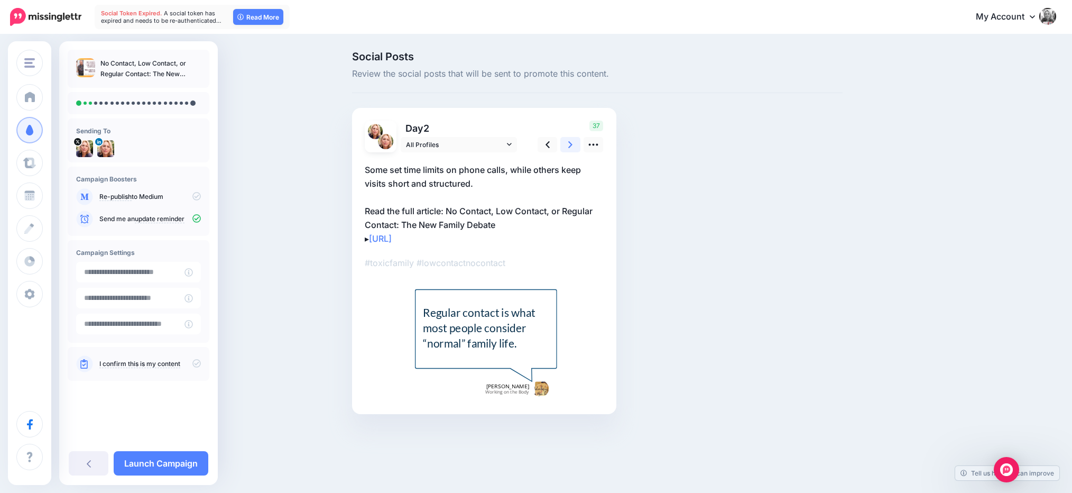
click at [571, 147] on icon at bounding box center [570, 144] width 4 height 11
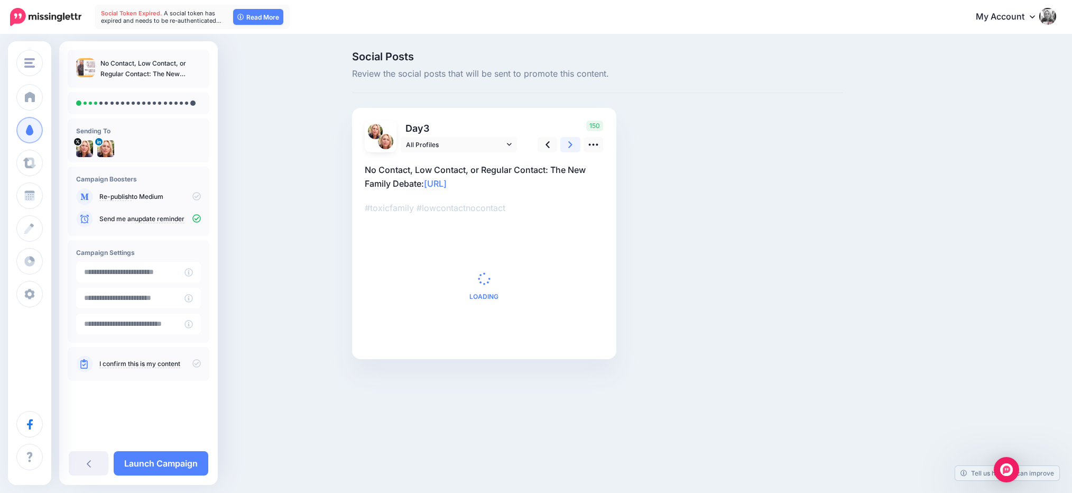
click at [571, 147] on icon at bounding box center [570, 144] width 4 height 11
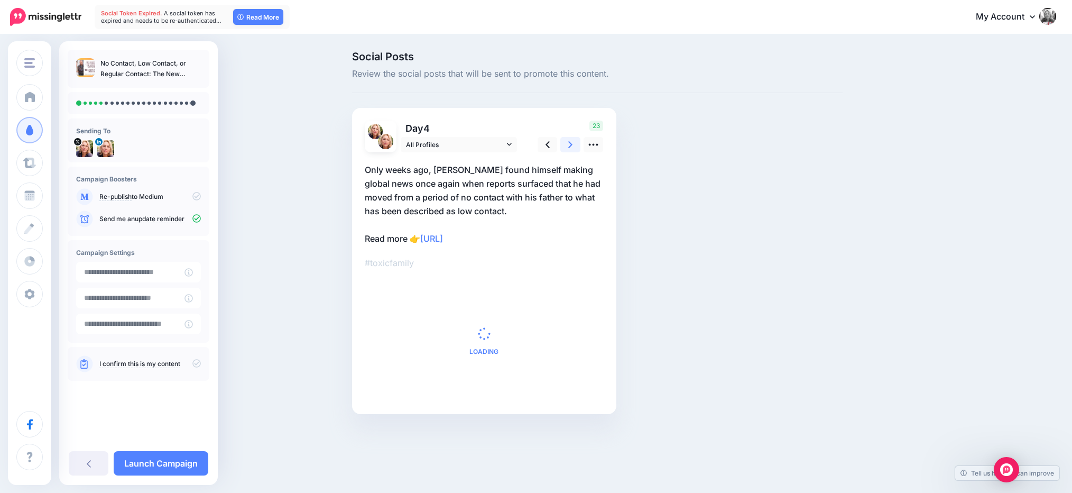
click at [571, 147] on icon at bounding box center [570, 144] width 4 height 11
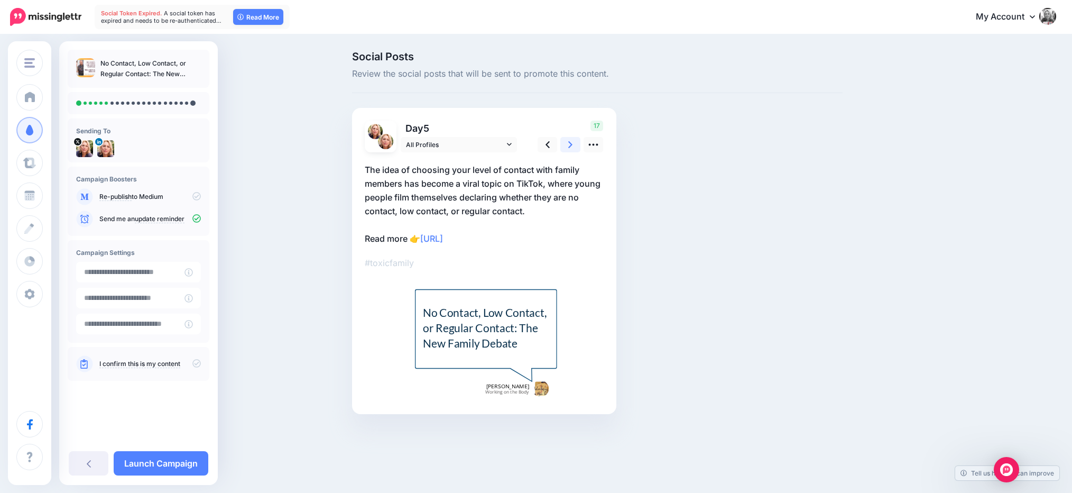
click at [571, 147] on icon at bounding box center [570, 144] width 4 height 11
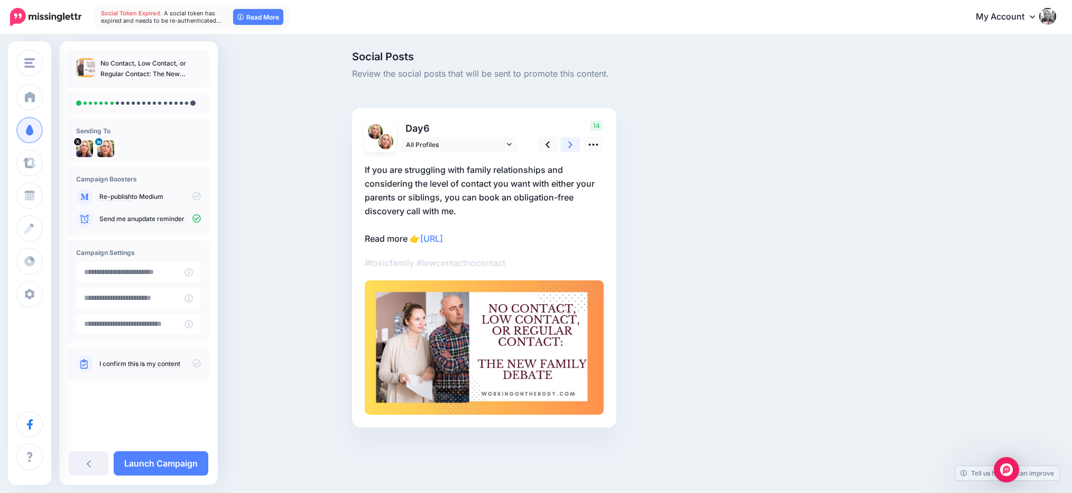
click at [571, 148] on icon at bounding box center [570, 144] width 4 height 11
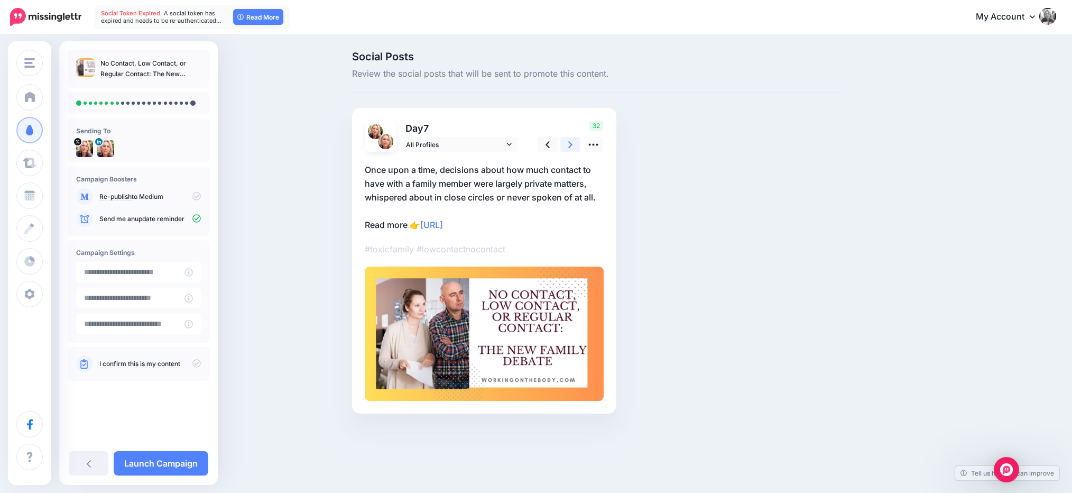
click at [571, 148] on icon at bounding box center [570, 144] width 4 height 11
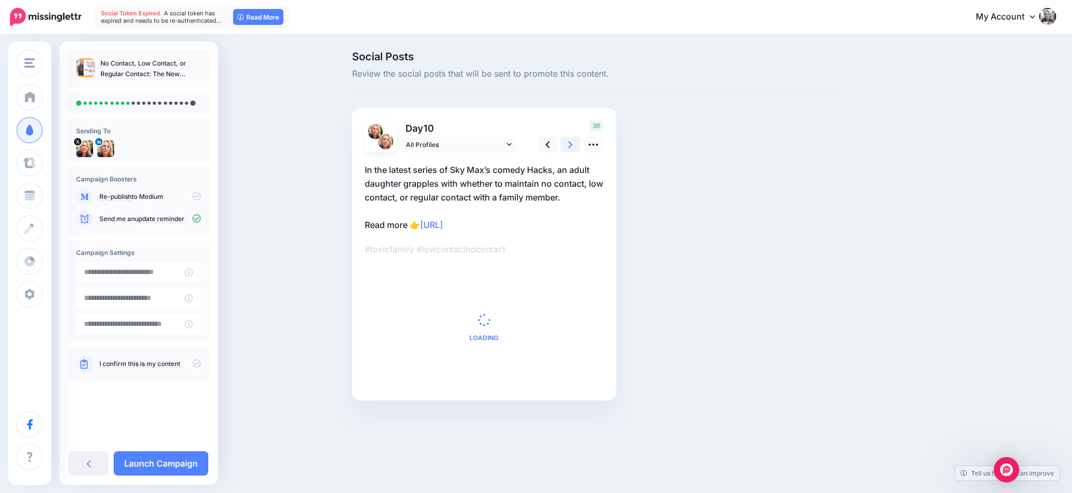
click at [571, 148] on icon at bounding box center [570, 144] width 4 height 11
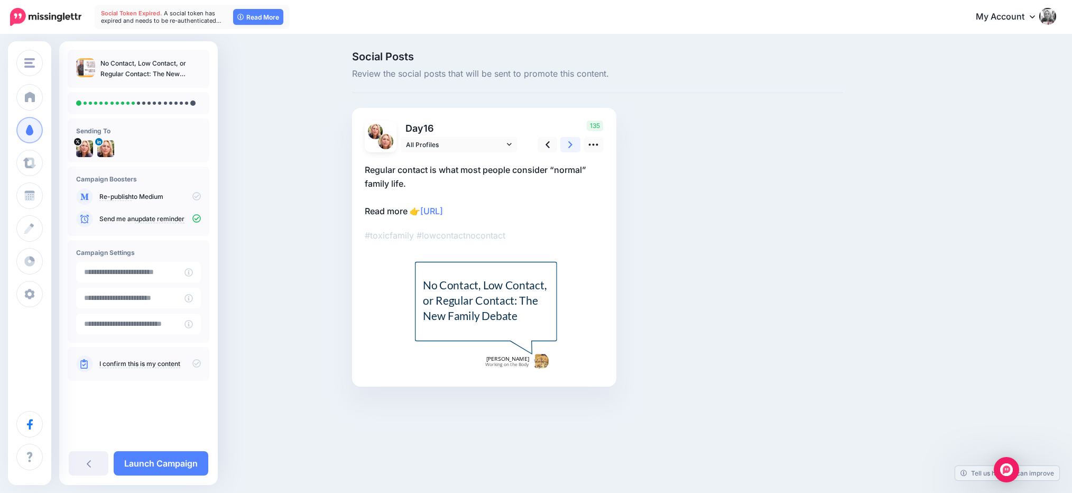
click at [571, 148] on icon at bounding box center [570, 144] width 4 height 11
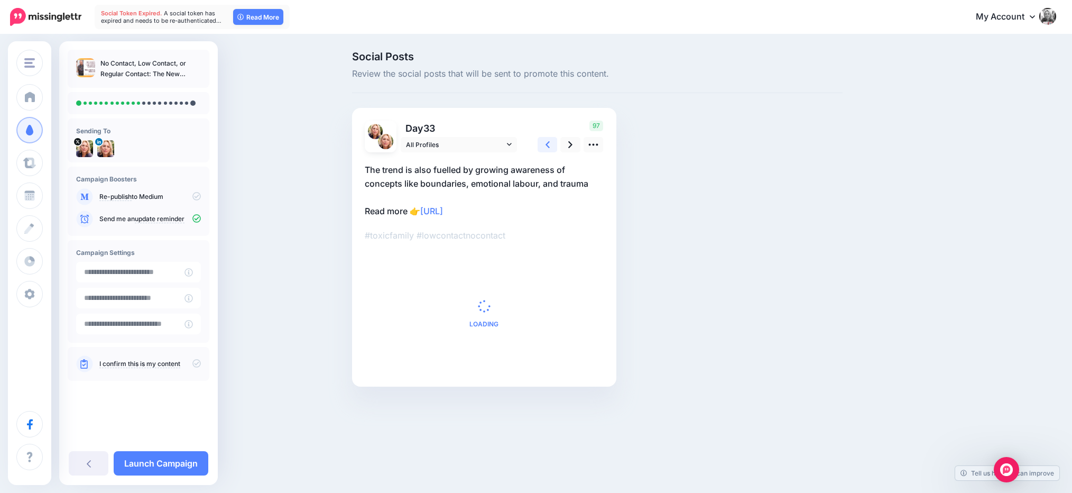
click at [546, 143] on icon at bounding box center [548, 144] width 4 height 11
click at [546, 144] on icon at bounding box center [548, 144] width 4 height 7
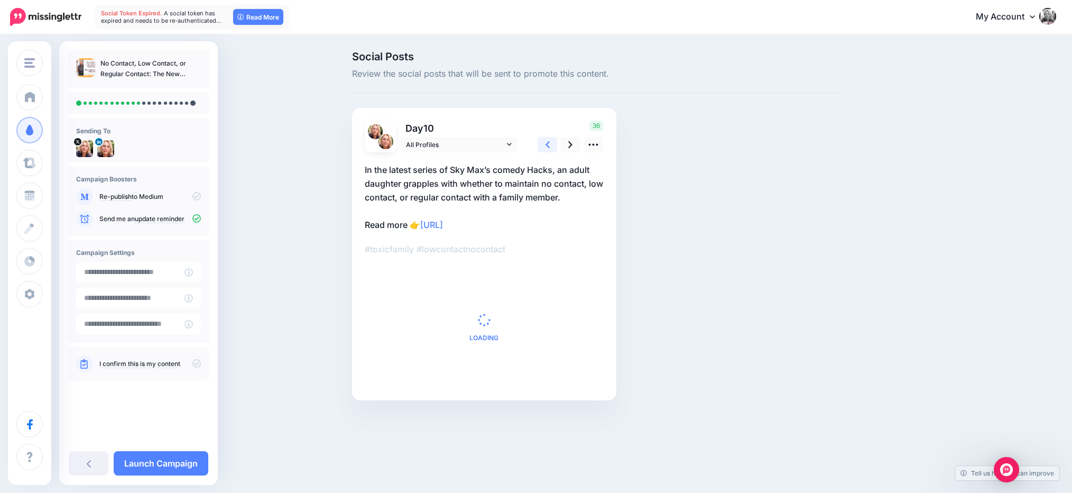
click at [546, 144] on icon at bounding box center [548, 144] width 4 height 7
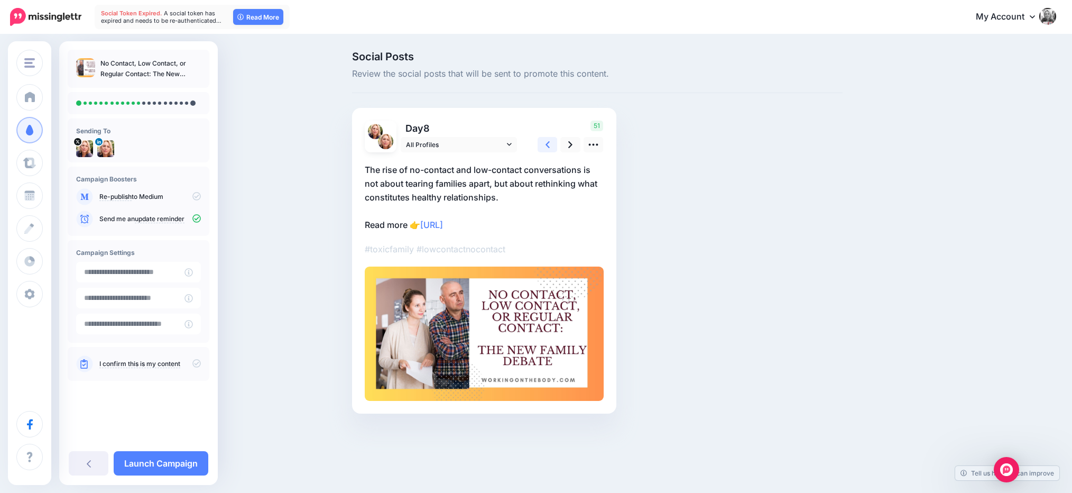
click at [546, 144] on icon at bounding box center [548, 144] width 4 height 7
click at [570, 145] on icon at bounding box center [570, 144] width 4 height 11
click at [569, 145] on icon at bounding box center [570, 144] width 4 height 11
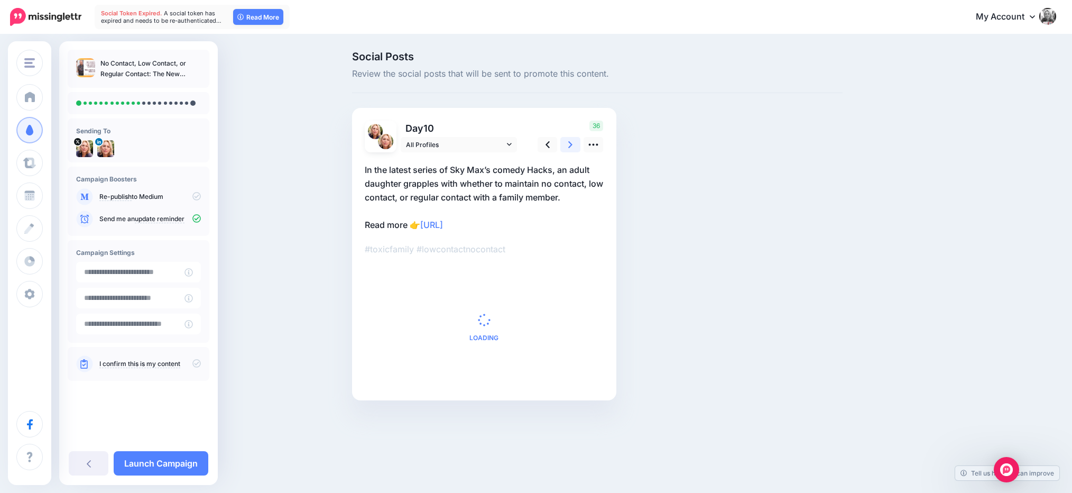
click at [569, 145] on icon at bounding box center [570, 144] width 4 height 11
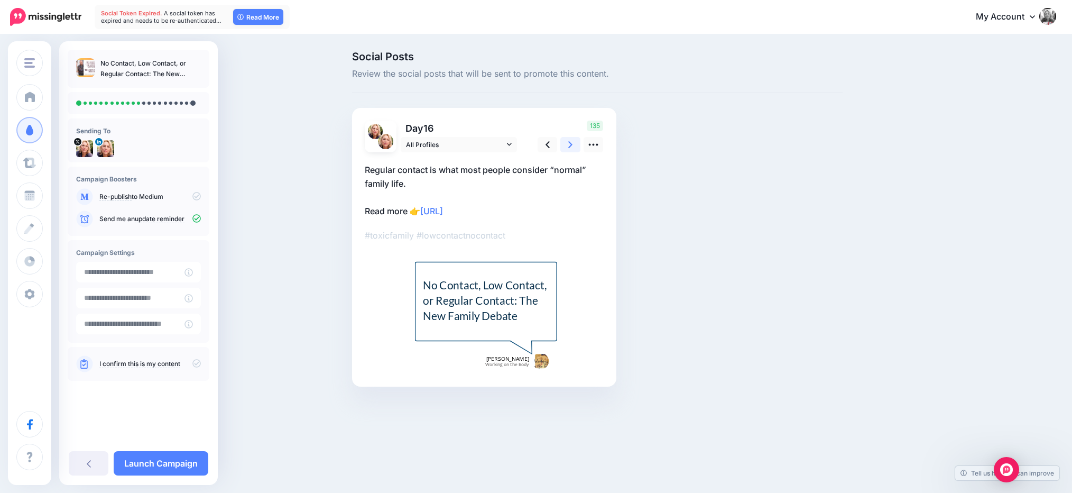
click at [569, 145] on icon at bounding box center [570, 144] width 4 height 11
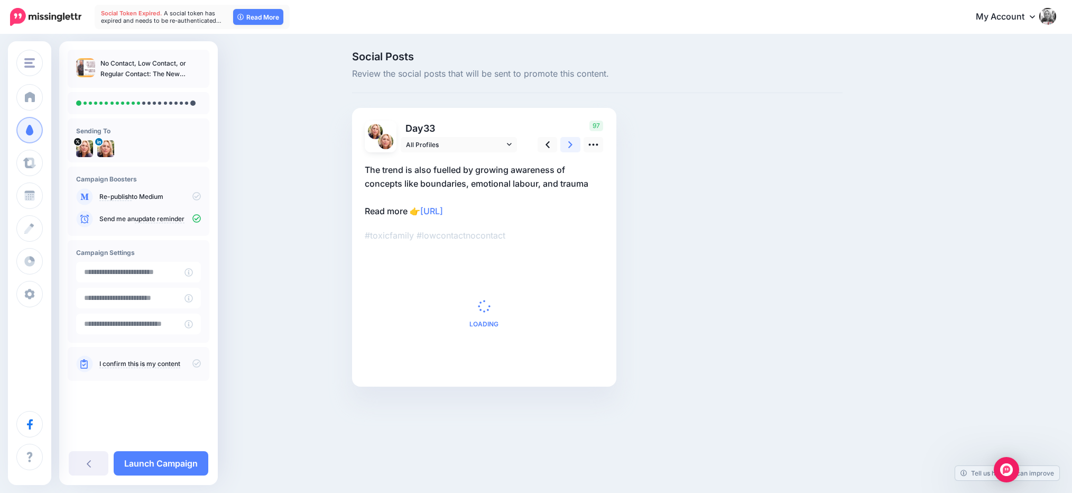
click at [569, 145] on icon at bounding box center [570, 144] width 4 height 11
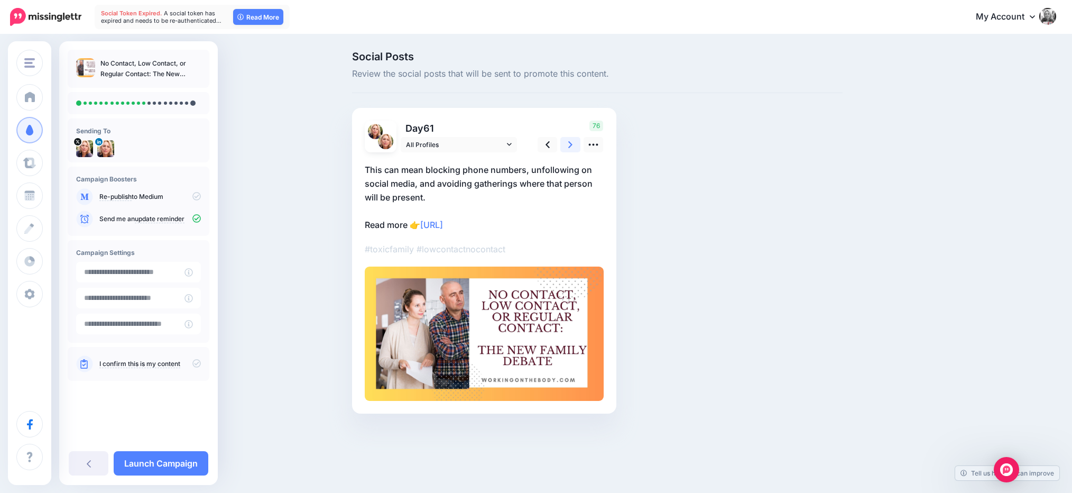
click at [569, 145] on icon at bounding box center [570, 144] width 4 height 11
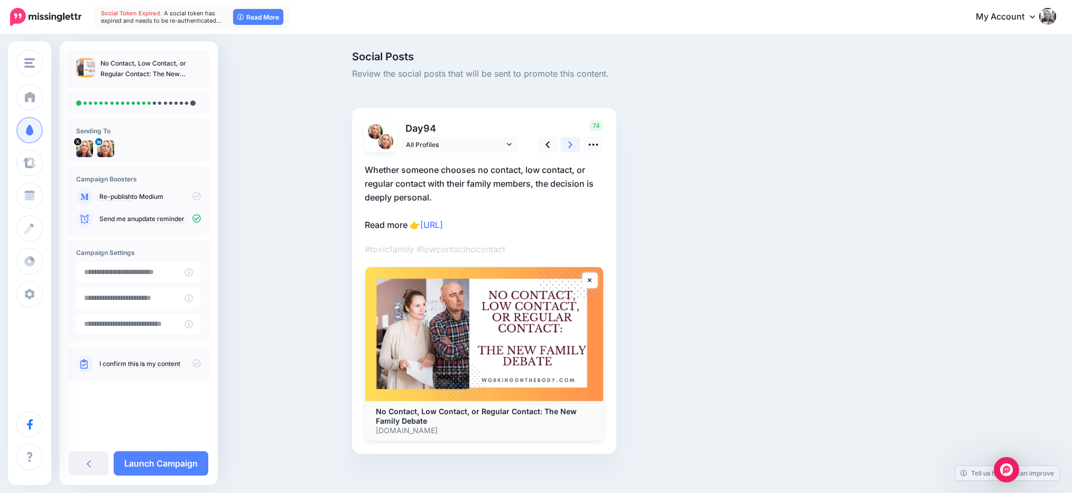
click at [569, 145] on icon at bounding box center [570, 144] width 4 height 11
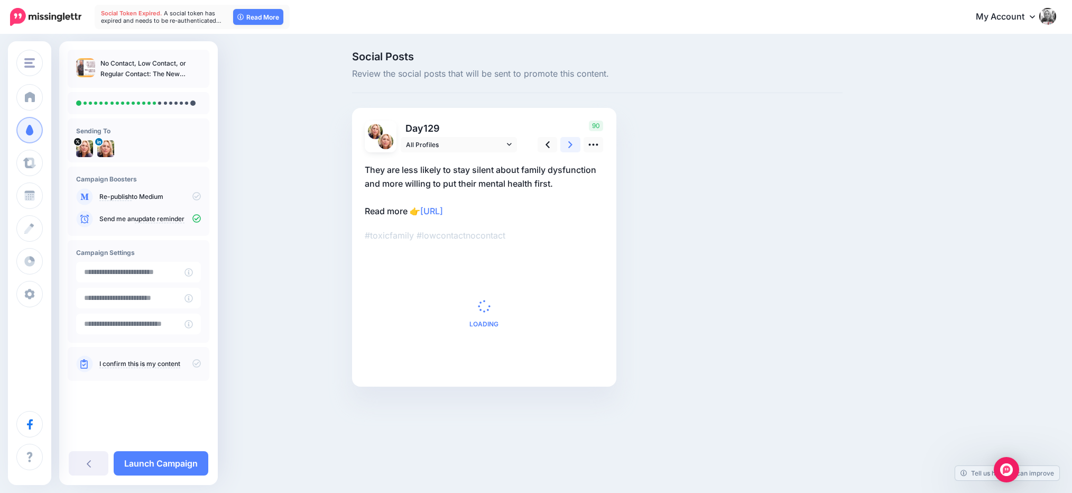
click at [569, 145] on icon at bounding box center [570, 144] width 4 height 11
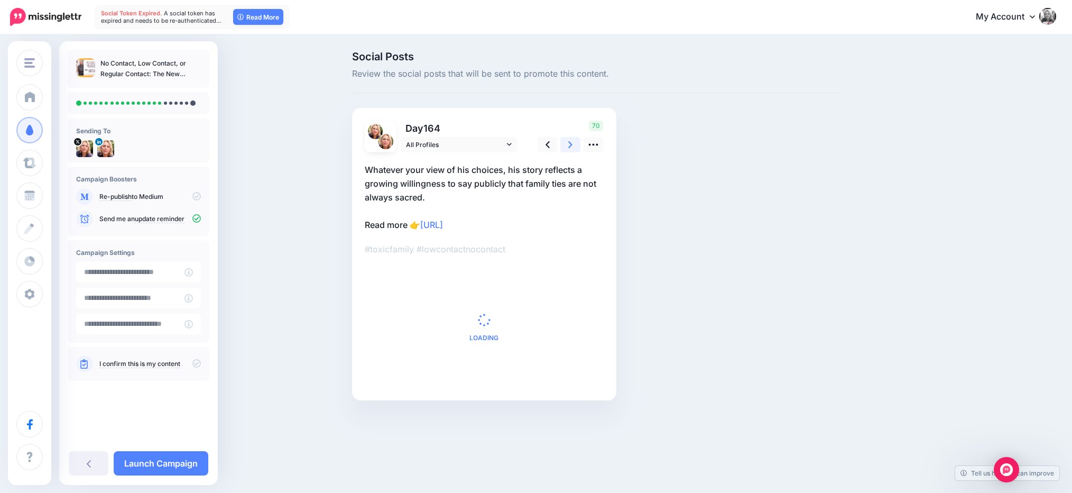
click at [569, 145] on icon at bounding box center [570, 144] width 4 height 11
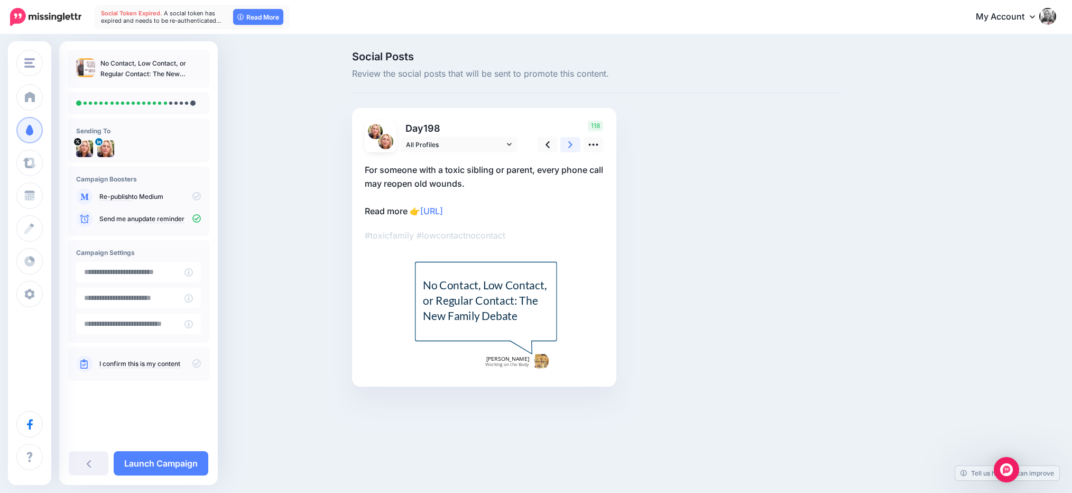
click at [569, 145] on icon at bounding box center [570, 144] width 4 height 11
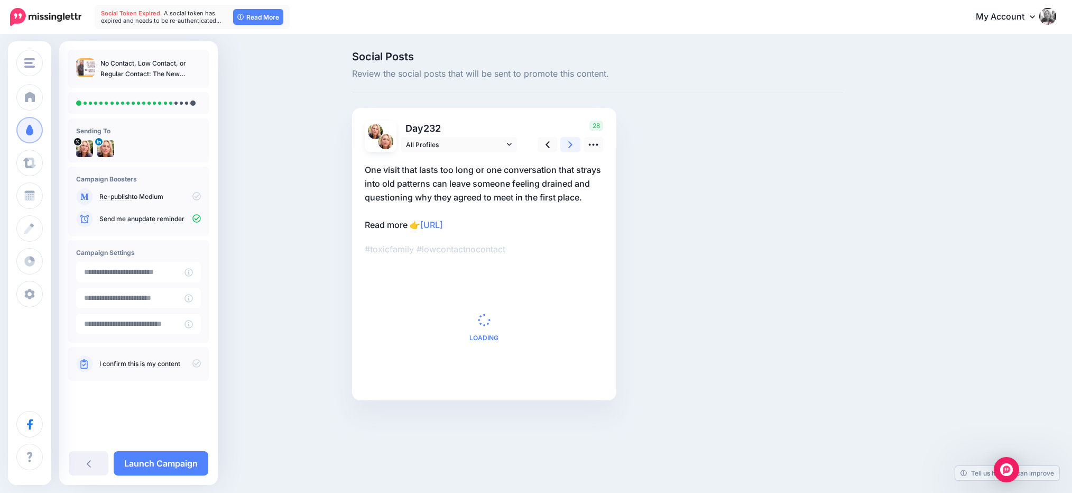
click at [569, 145] on icon at bounding box center [570, 144] width 4 height 11
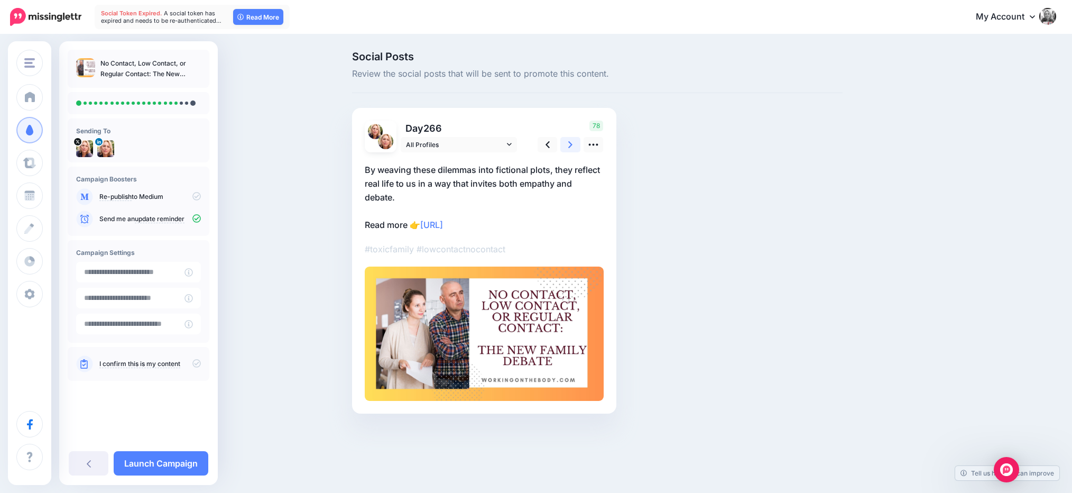
click at [569, 145] on icon at bounding box center [570, 144] width 4 height 11
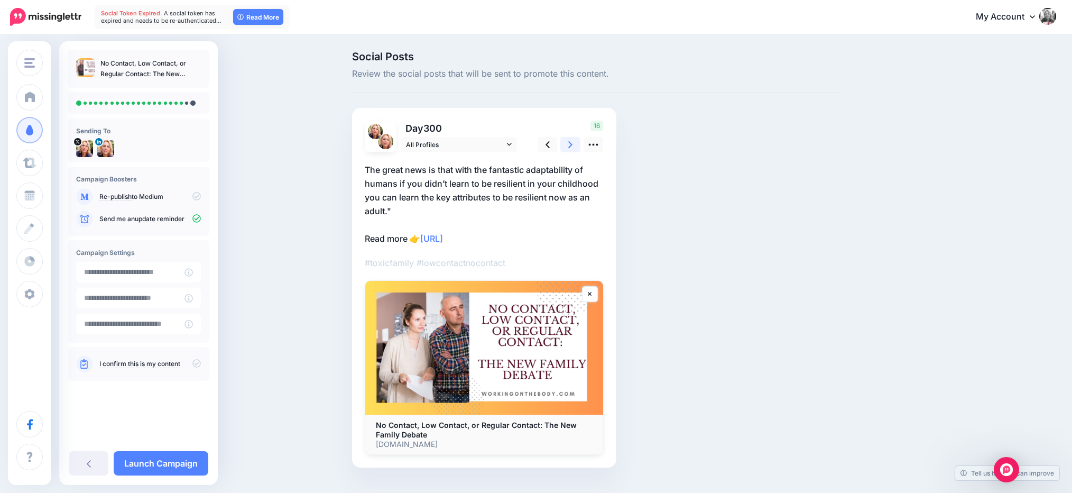
scroll to position [22, 0]
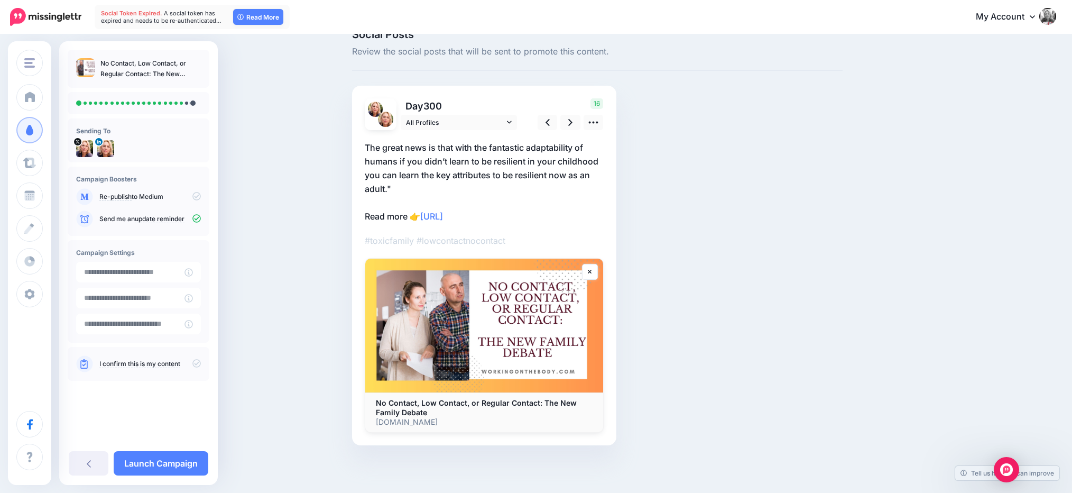
click at [112, 195] on link "Re-publish" at bounding box center [115, 196] width 32 height 8
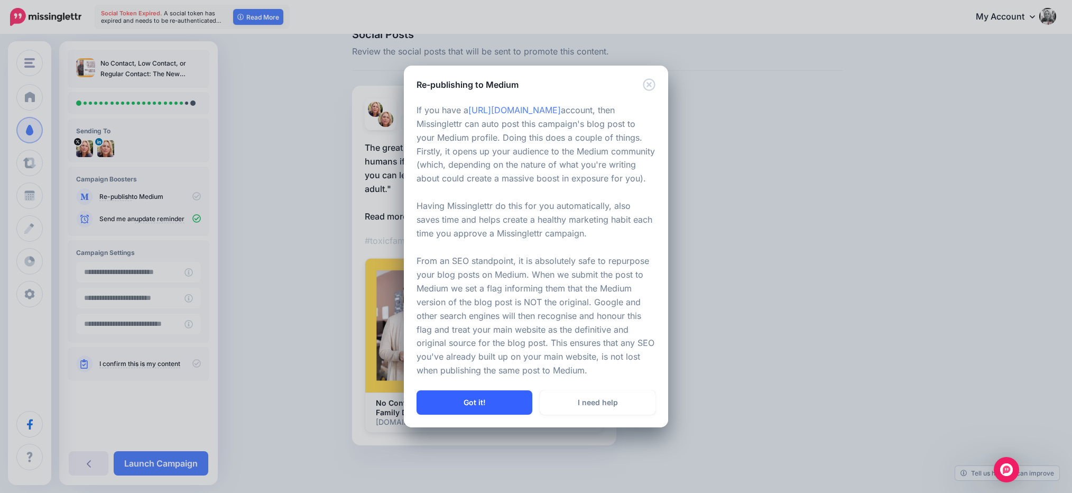
click at [447, 401] on button "Got it!" at bounding box center [475, 402] width 116 height 24
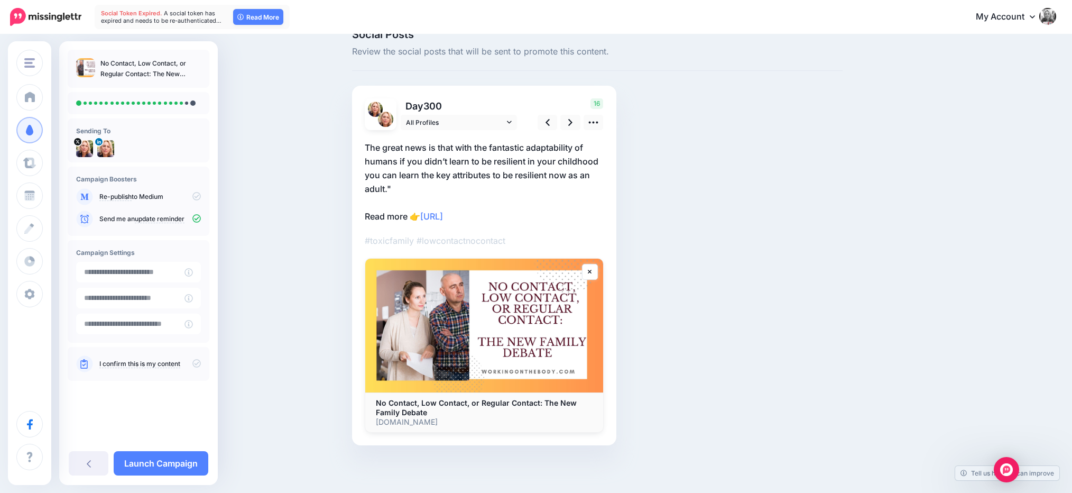
click at [196, 196] on icon at bounding box center [196, 196] width 8 height 8
click at [166, 462] on link "Launch Campaign" at bounding box center [161, 463] width 95 height 24
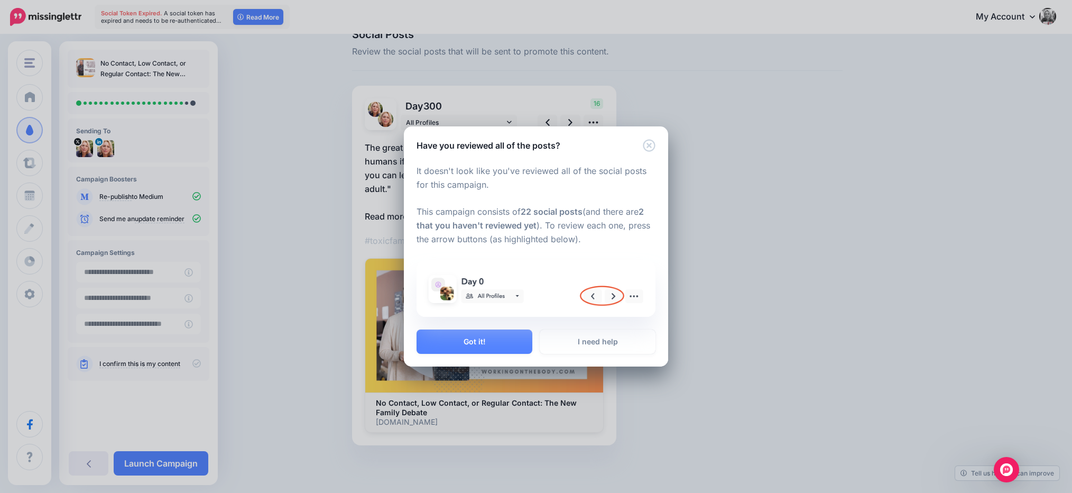
click at [615, 295] on img at bounding box center [536, 289] width 226 height 44
click at [481, 341] on button "Got it!" at bounding box center [475, 341] width 116 height 24
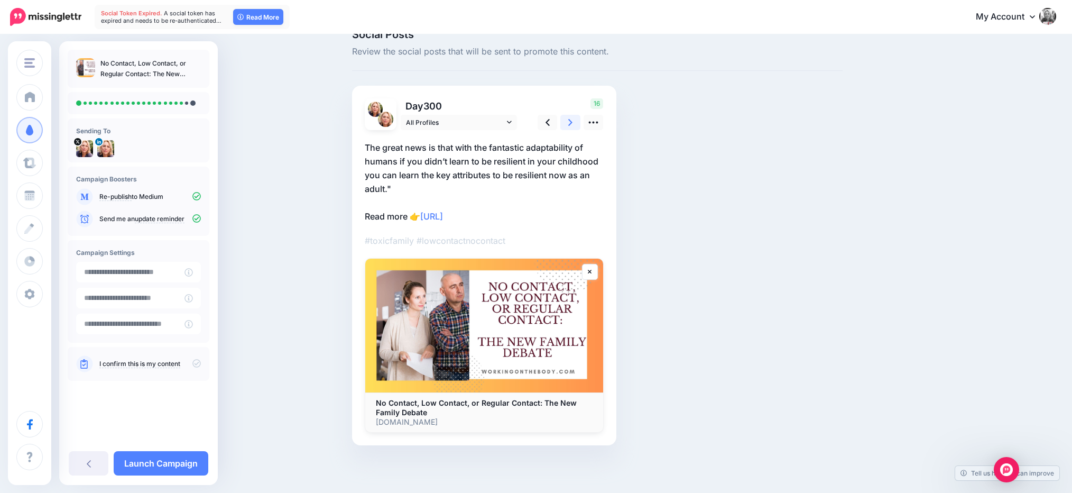
click at [569, 122] on icon at bounding box center [570, 122] width 4 height 11
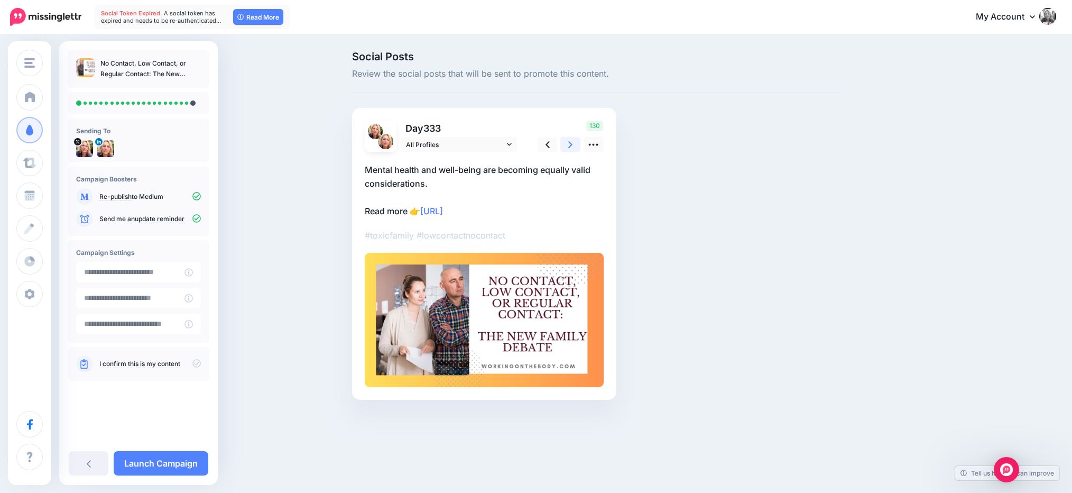
click at [573, 143] on link at bounding box center [571, 144] width 20 height 15
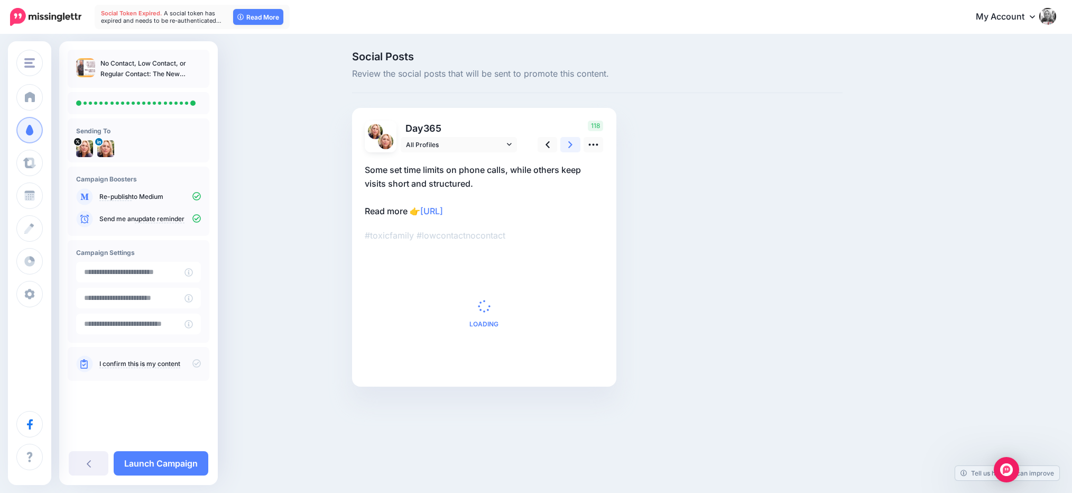
click at [573, 143] on link at bounding box center [571, 144] width 20 height 15
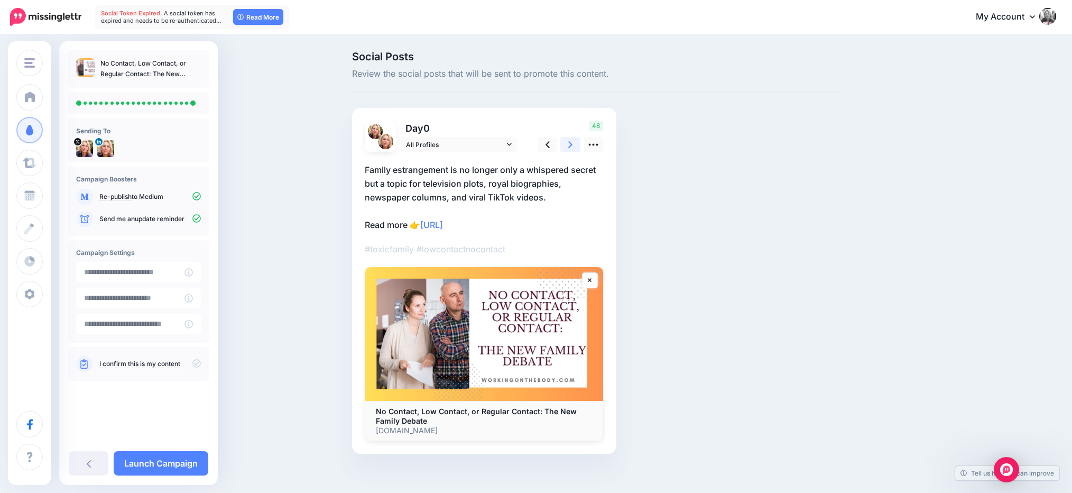
scroll to position [8, 0]
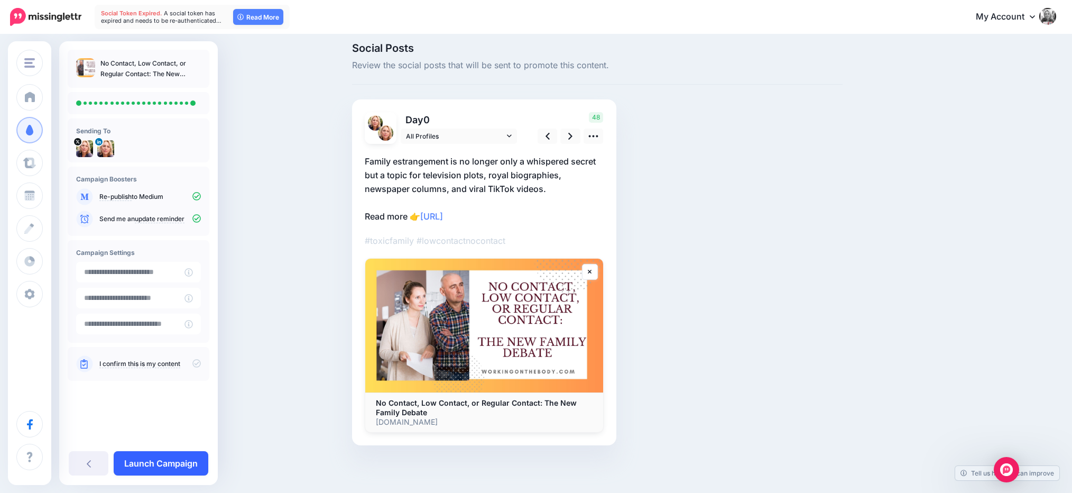
click at [189, 463] on link "Launch Campaign" at bounding box center [161, 463] width 95 height 24
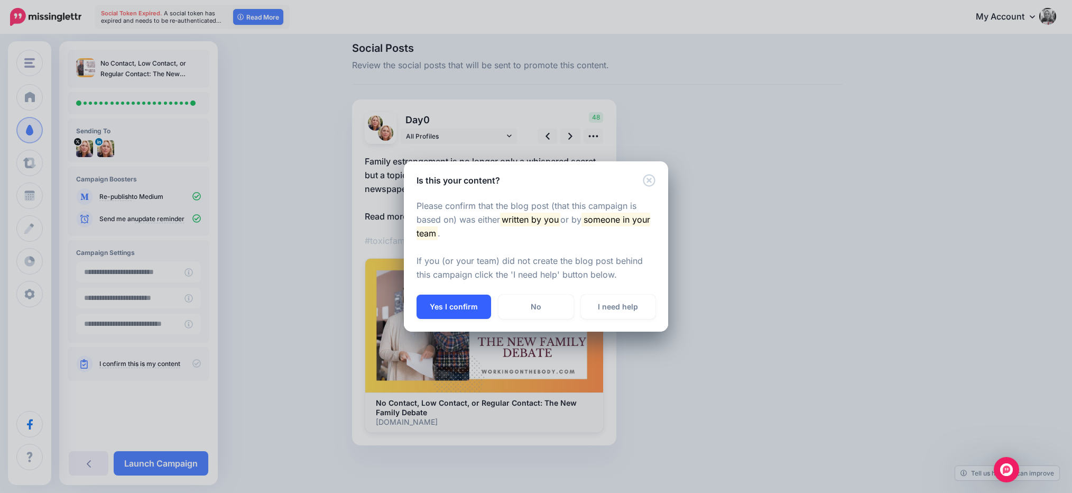
click at [453, 308] on button "Yes I confirm" at bounding box center [454, 307] width 75 height 24
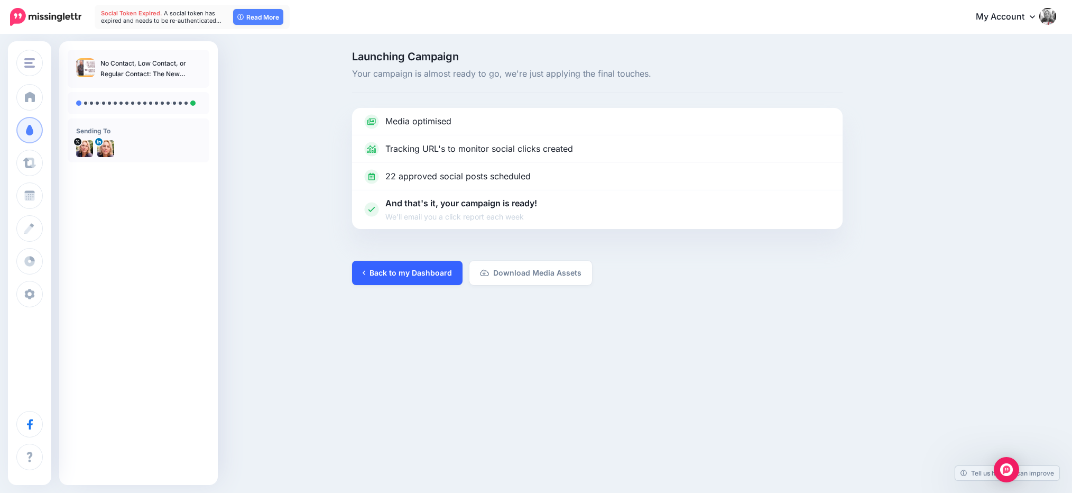
click at [401, 277] on link "Back to my Dashboard" at bounding box center [407, 273] width 111 height 24
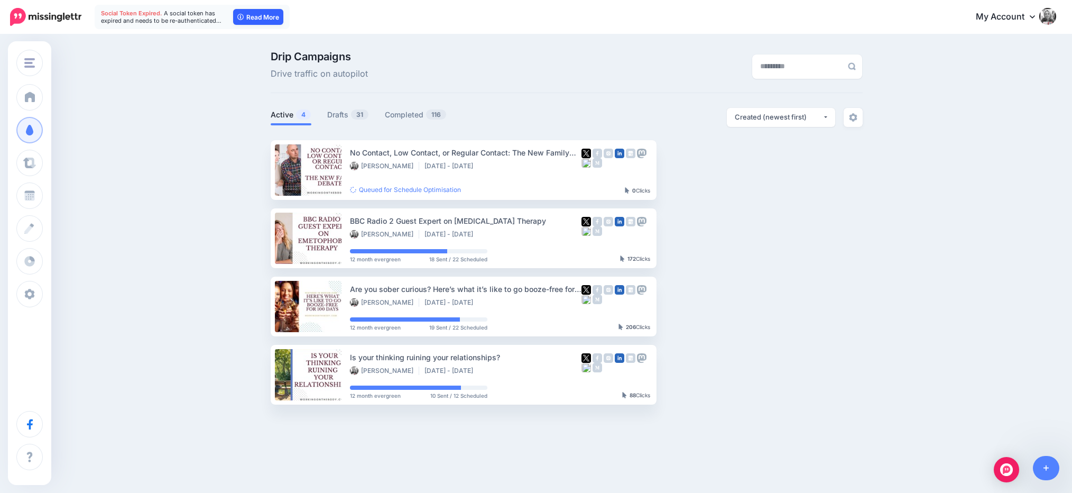
click at [254, 16] on link "Read More" at bounding box center [258, 17] width 50 height 16
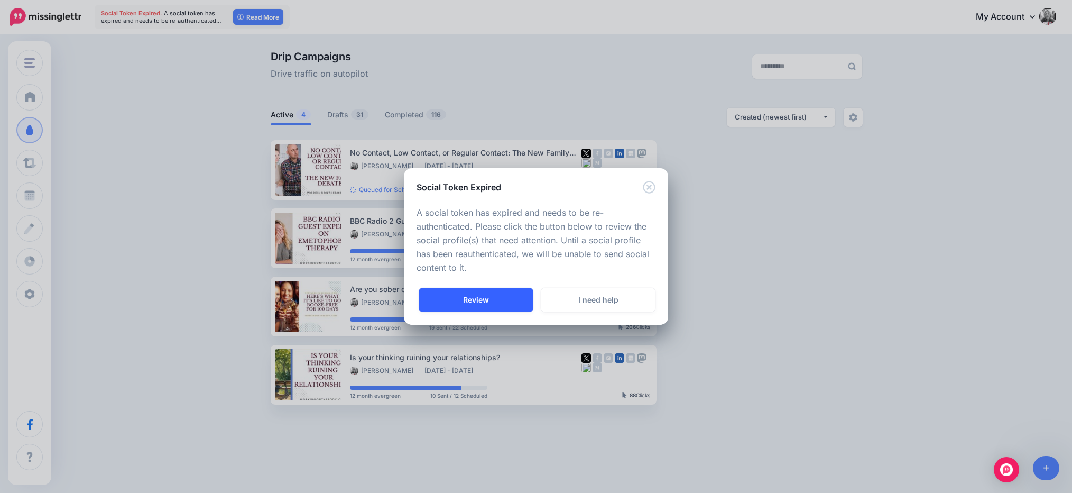
click at [466, 303] on link "Review" at bounding box center [476, 300] width 115 height 24
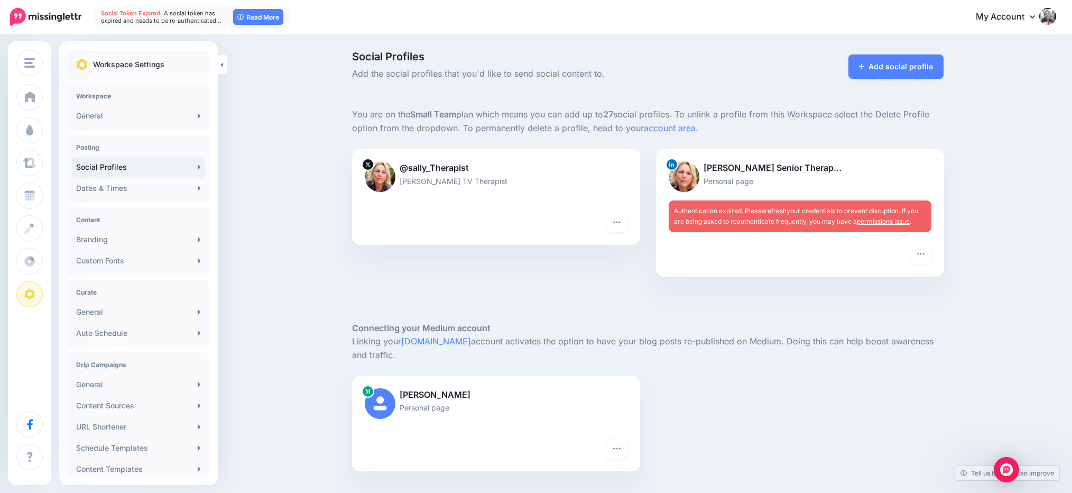
scroll to position [1, 0]
click at [775, 209] on link "refresh" at bounding box center [776, 210] width 22 height 8
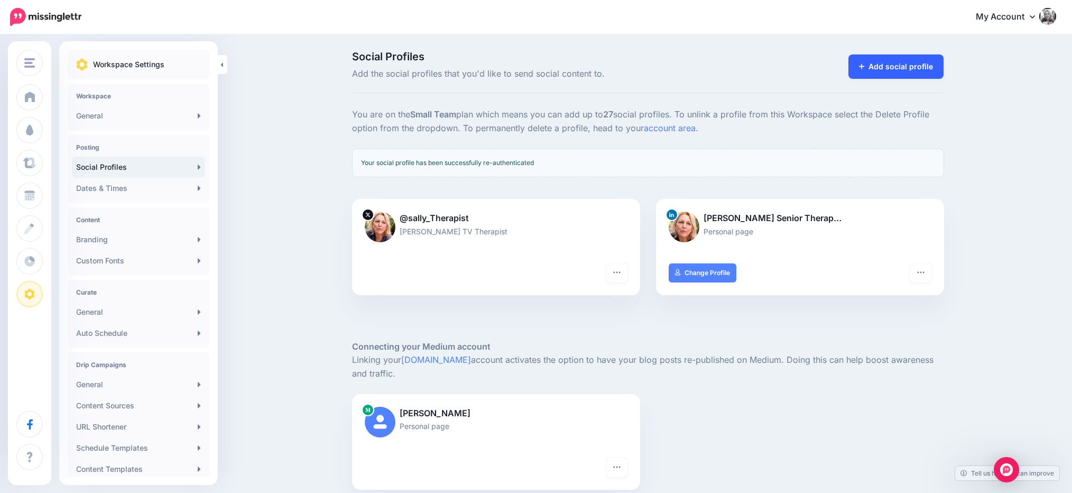
click at [883, 67] on link "Add social profile" at bounding box center [897, 66] width 96 height 24
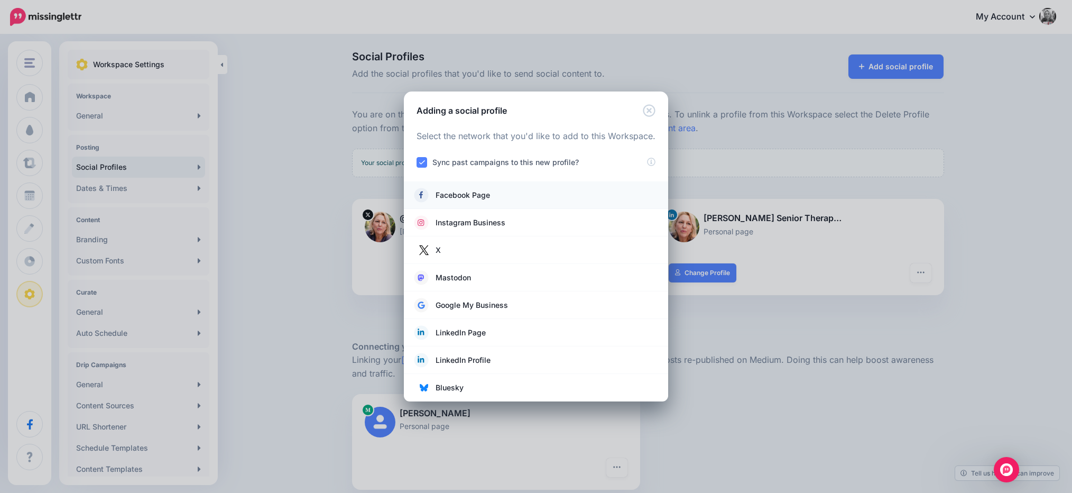
click at [451, 193] on span "Facebook Page" at bounding box center [463, 195] width 54 height 13
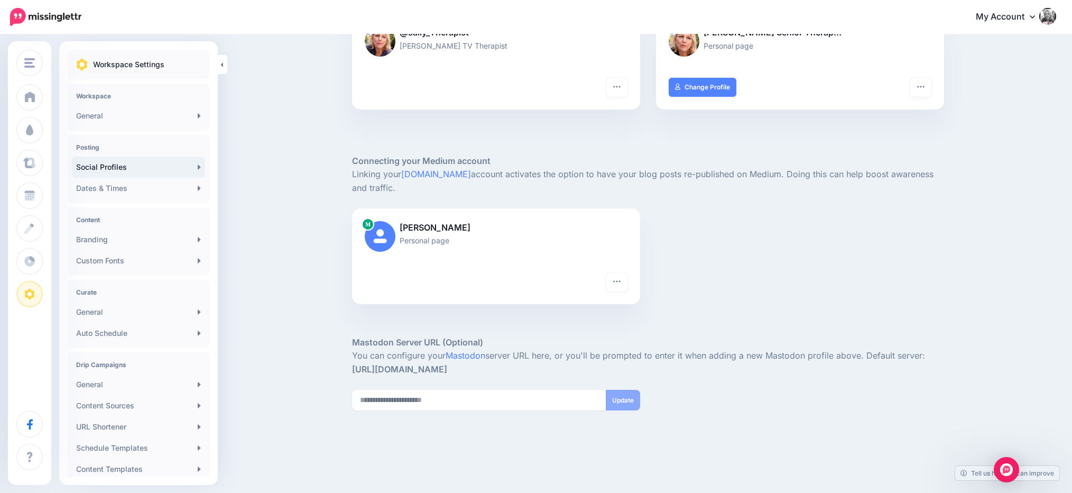
scroll to position [198, 0]
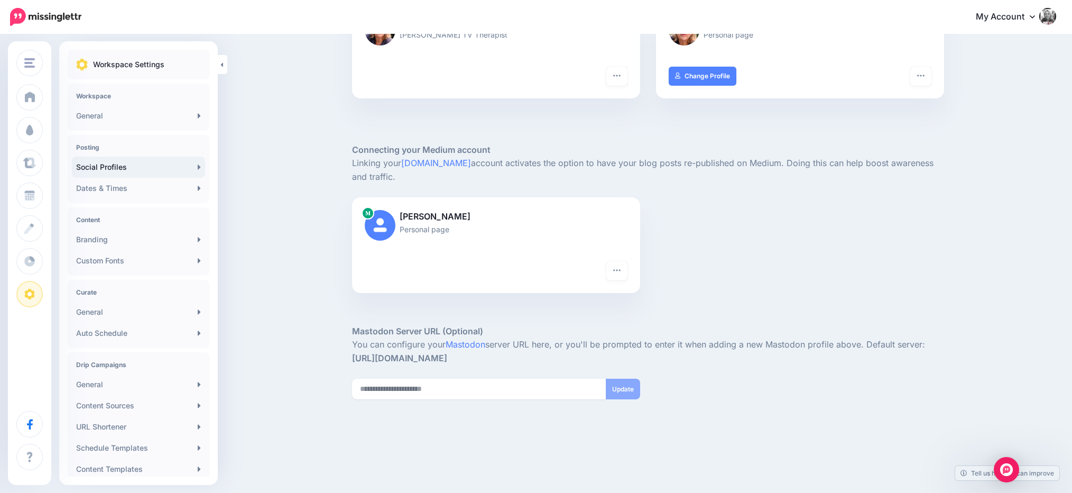
click at [398, 331] on h5 "Mastodon Server URL (Optional)" at bounding box center [648, 331] width 592 height 13
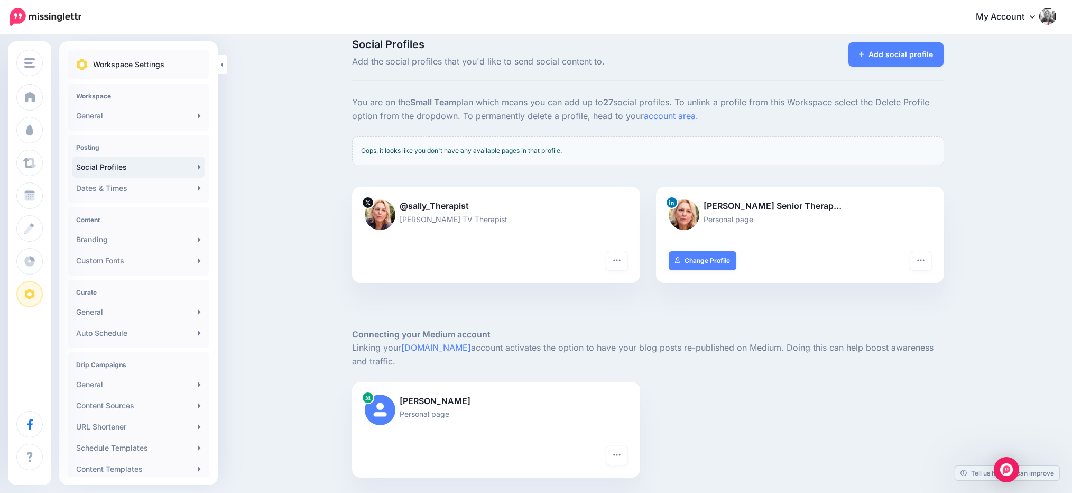
scroll to position [0, 0]
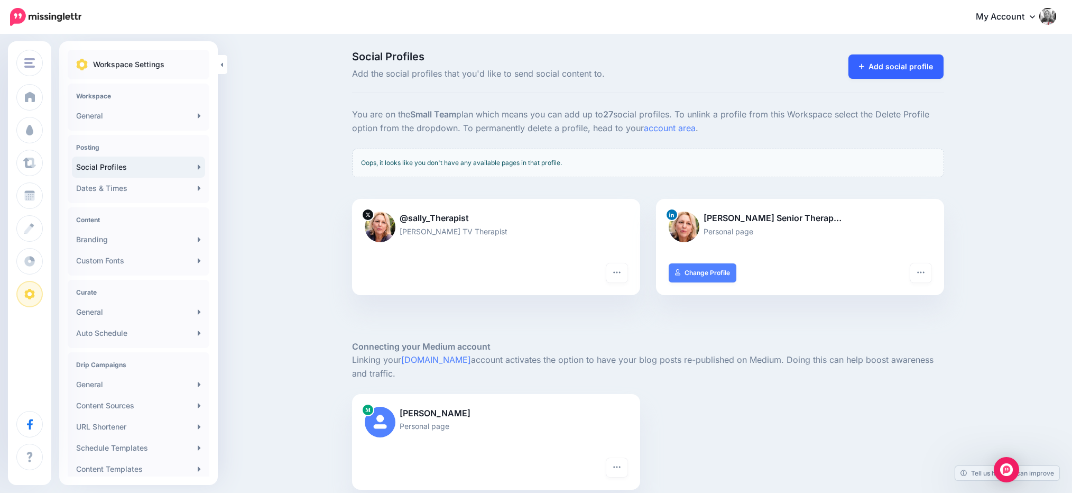
click at [907, 67] on link "Add social profile" at bounding box center [897, 66] width 96 height 24
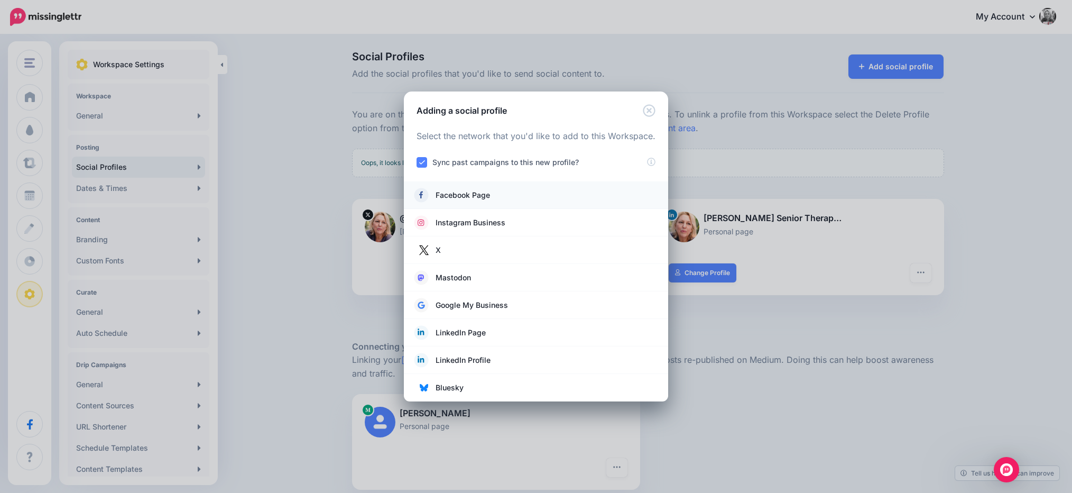
click at [457, 195] on span "Facebook Page" at bounding box center [463, 195] width 54 height 13
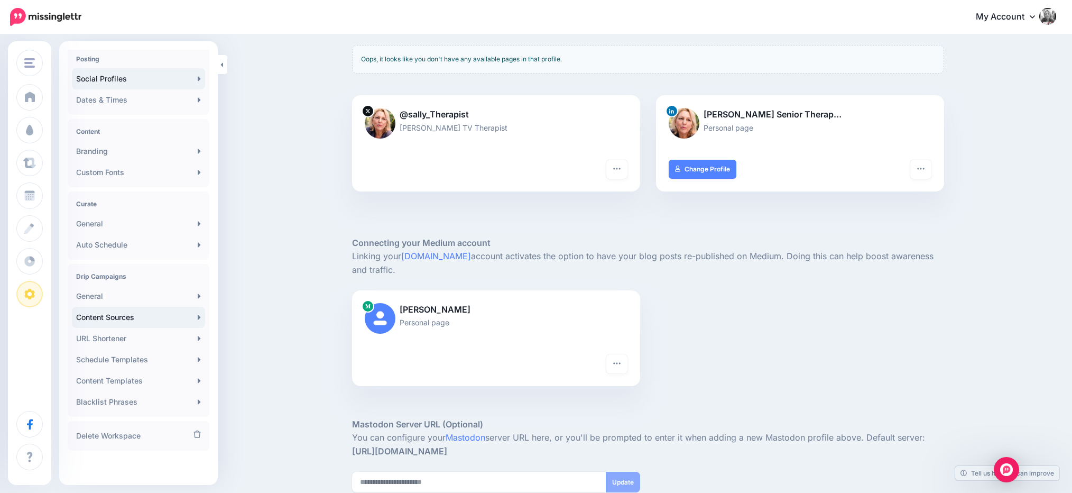
scroll to position [198, 0]
